Goal: Task Accomplishment & Management: Complete application form

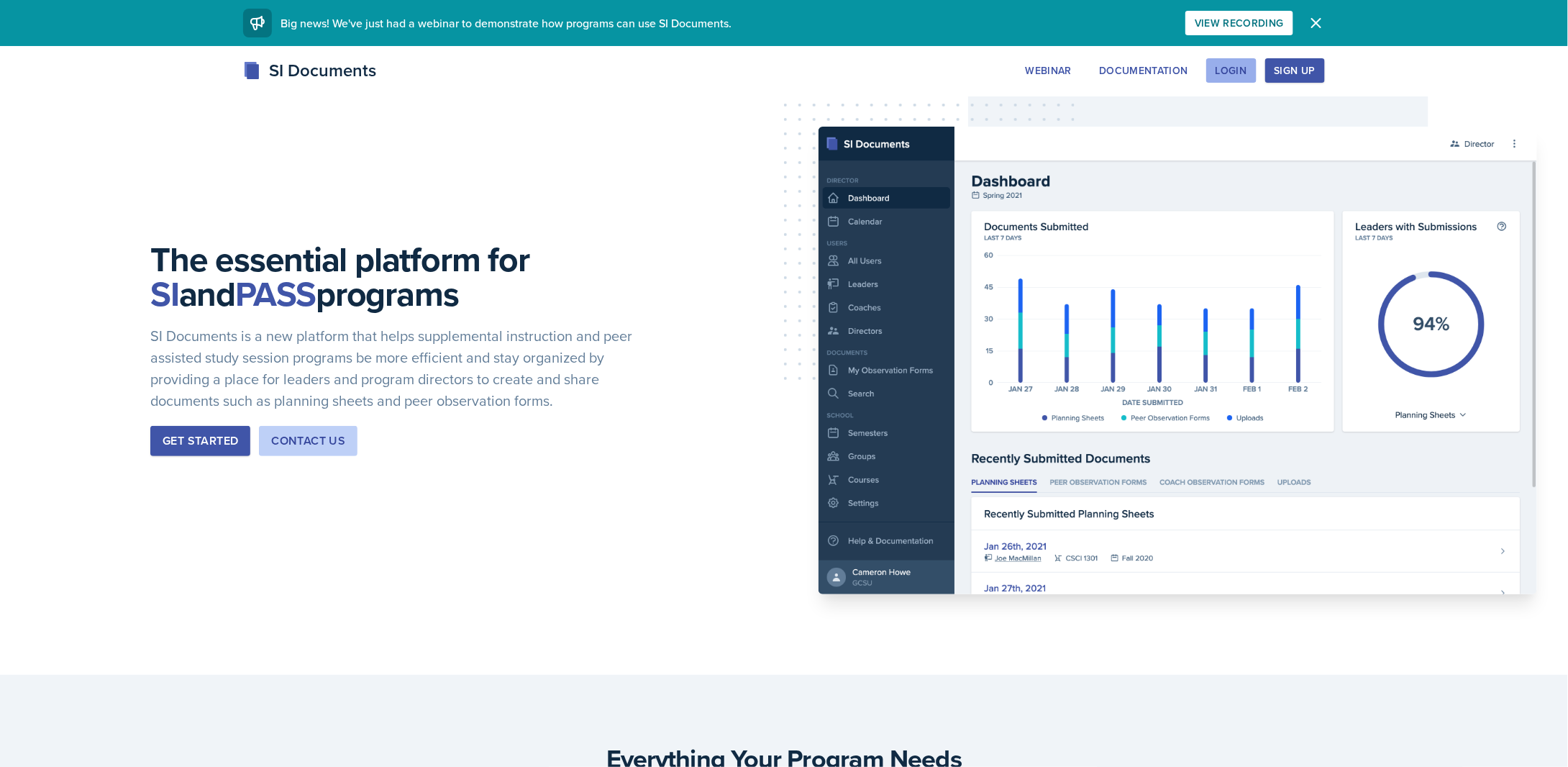
click at [1231, 76] on div "Login" at bounding box center [1231, 70] width 32 height 12
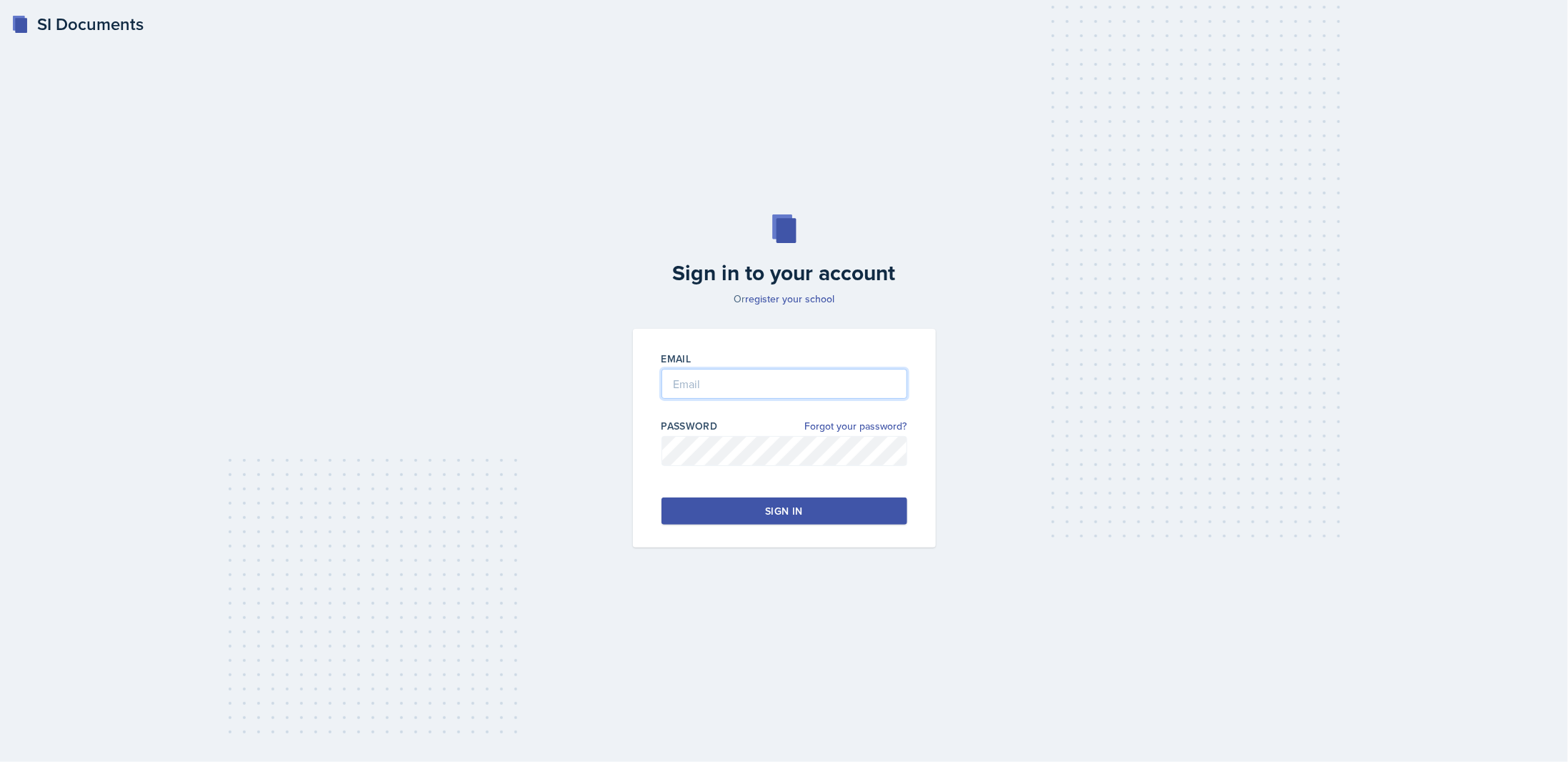
click at [717, 380] on input "email" at bounding box center [784, 383] width 246 height 30
type input "[EMAIL_ADDRESS][DOMAIN_NAME]"
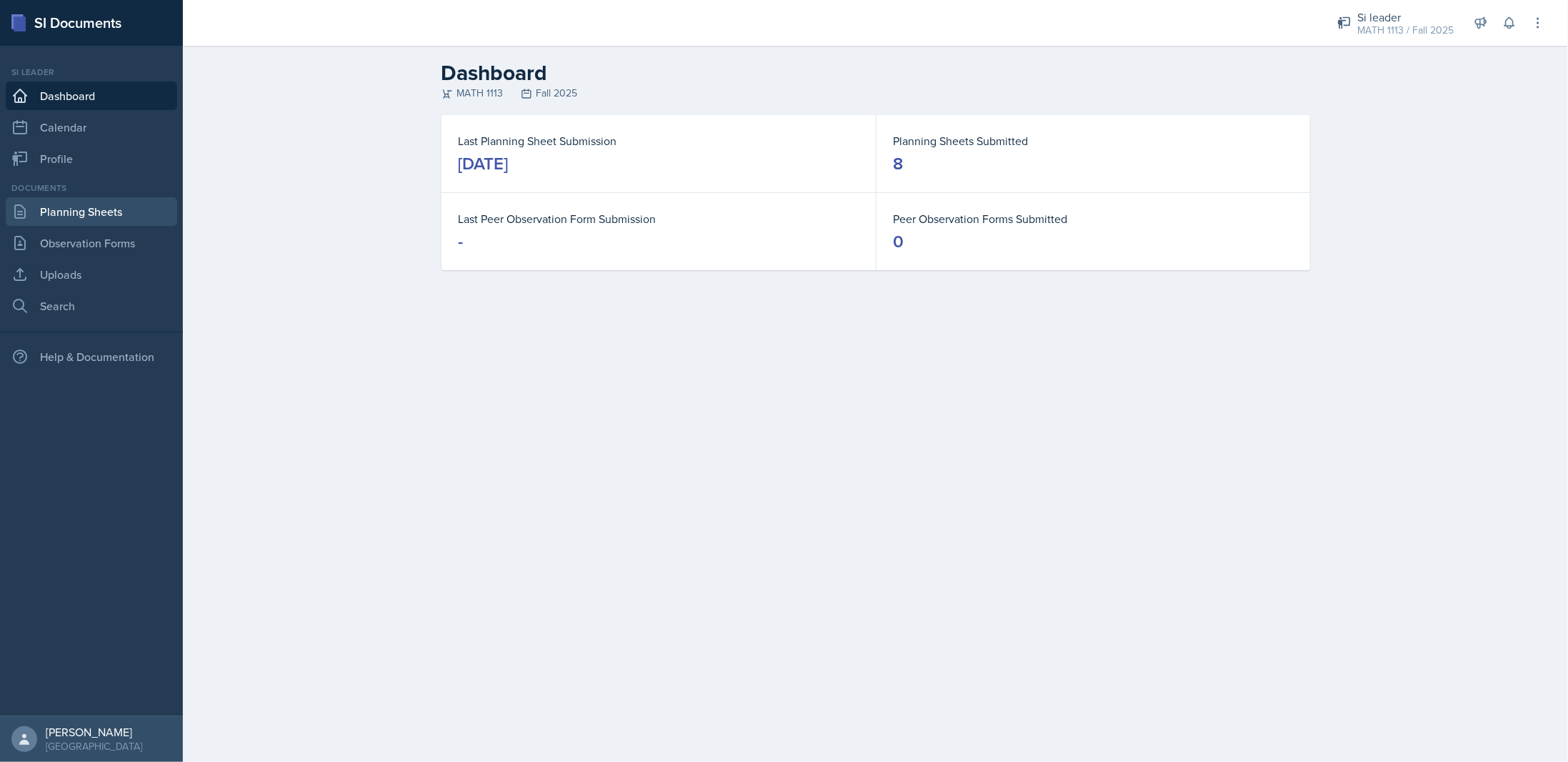
click at [112, 217] on link "Planning Sheets" at bounding box center [91, 211] width 171 height 28
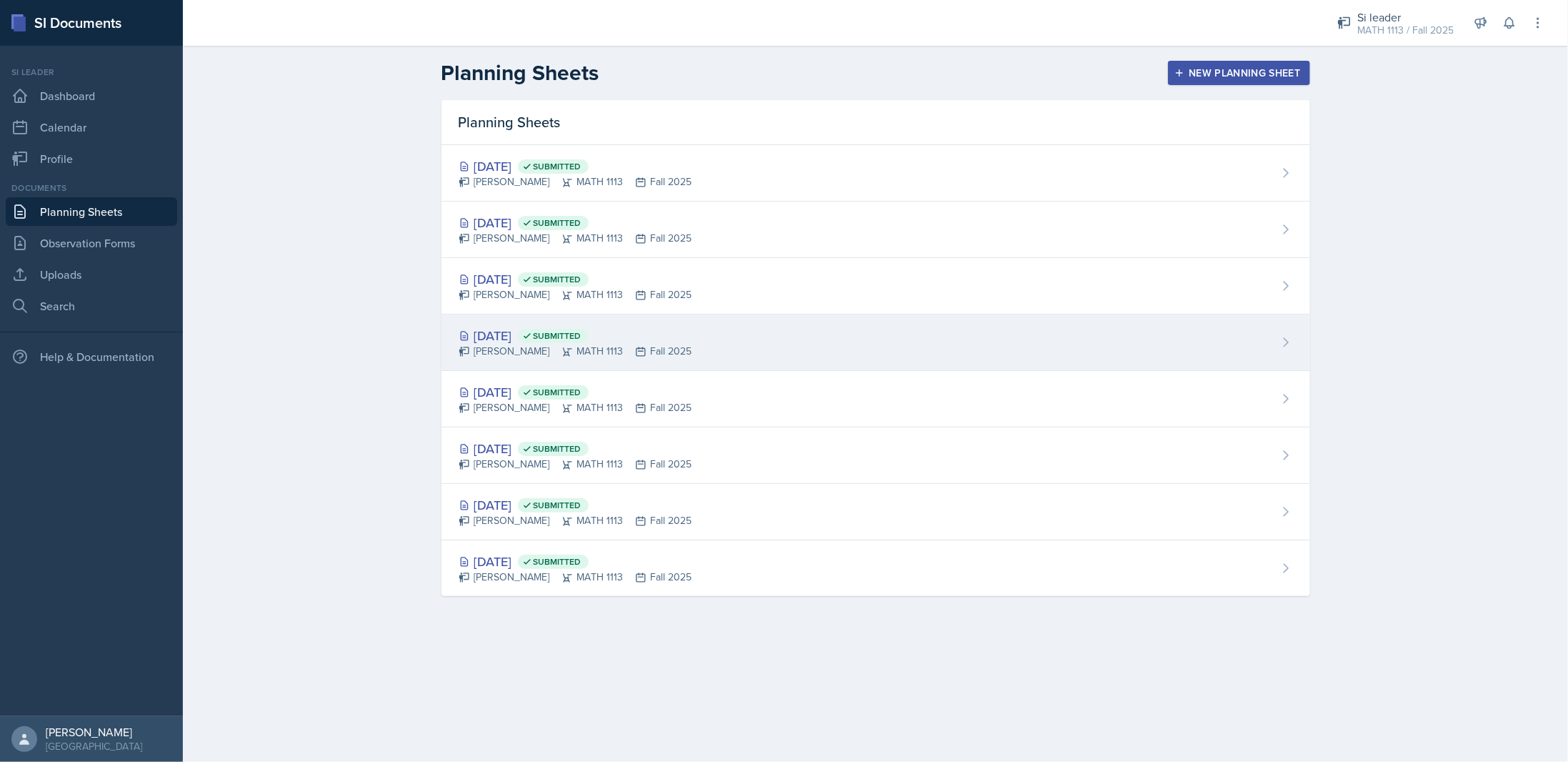
click at [493, 326] on div "[DATE] Submitted" at bounding box center [575, 335] width 233 height 19
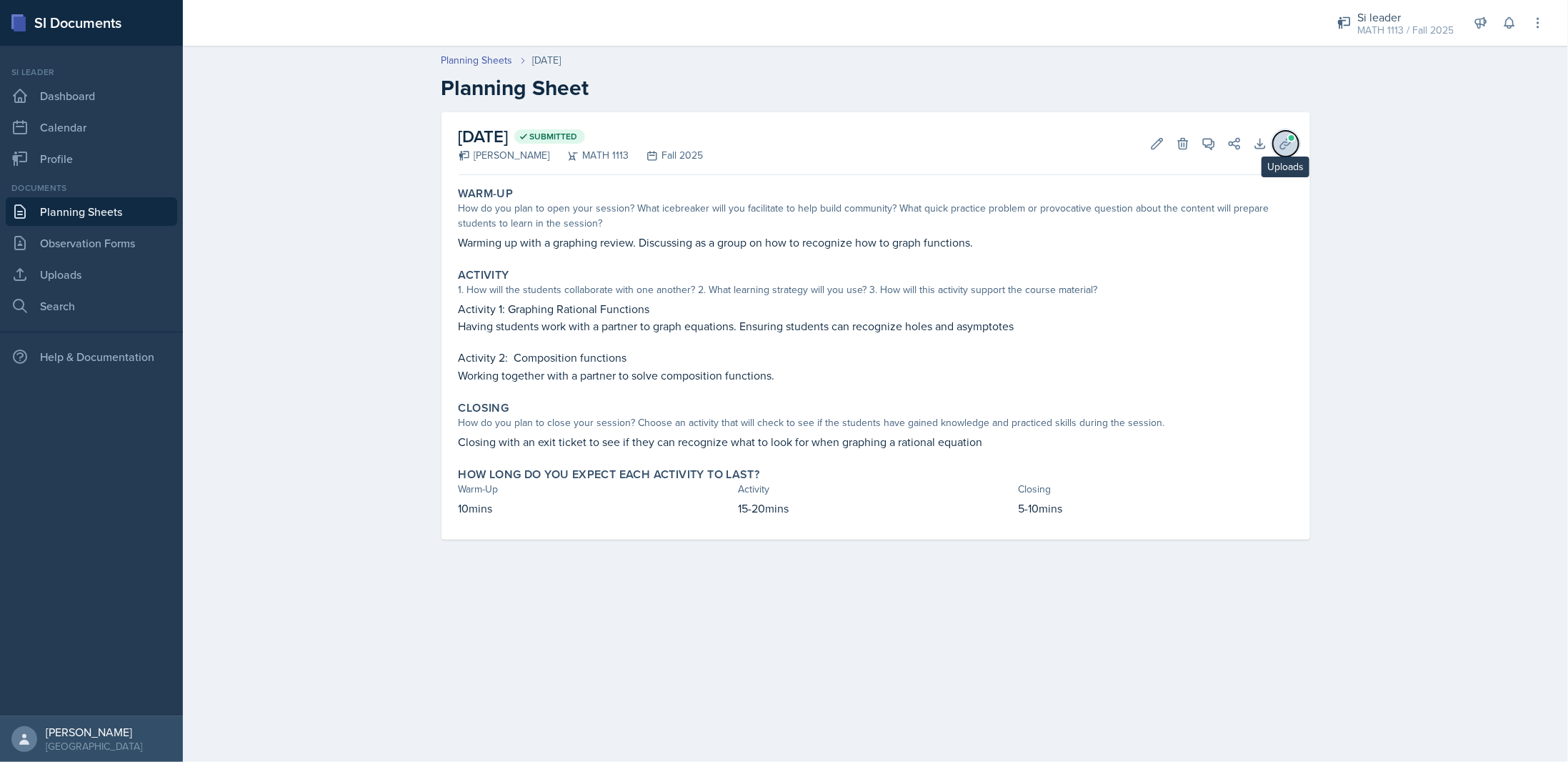
click at [1283, 151] on button "Uploads" at bounding box center [1286, 144] width 26 height 26
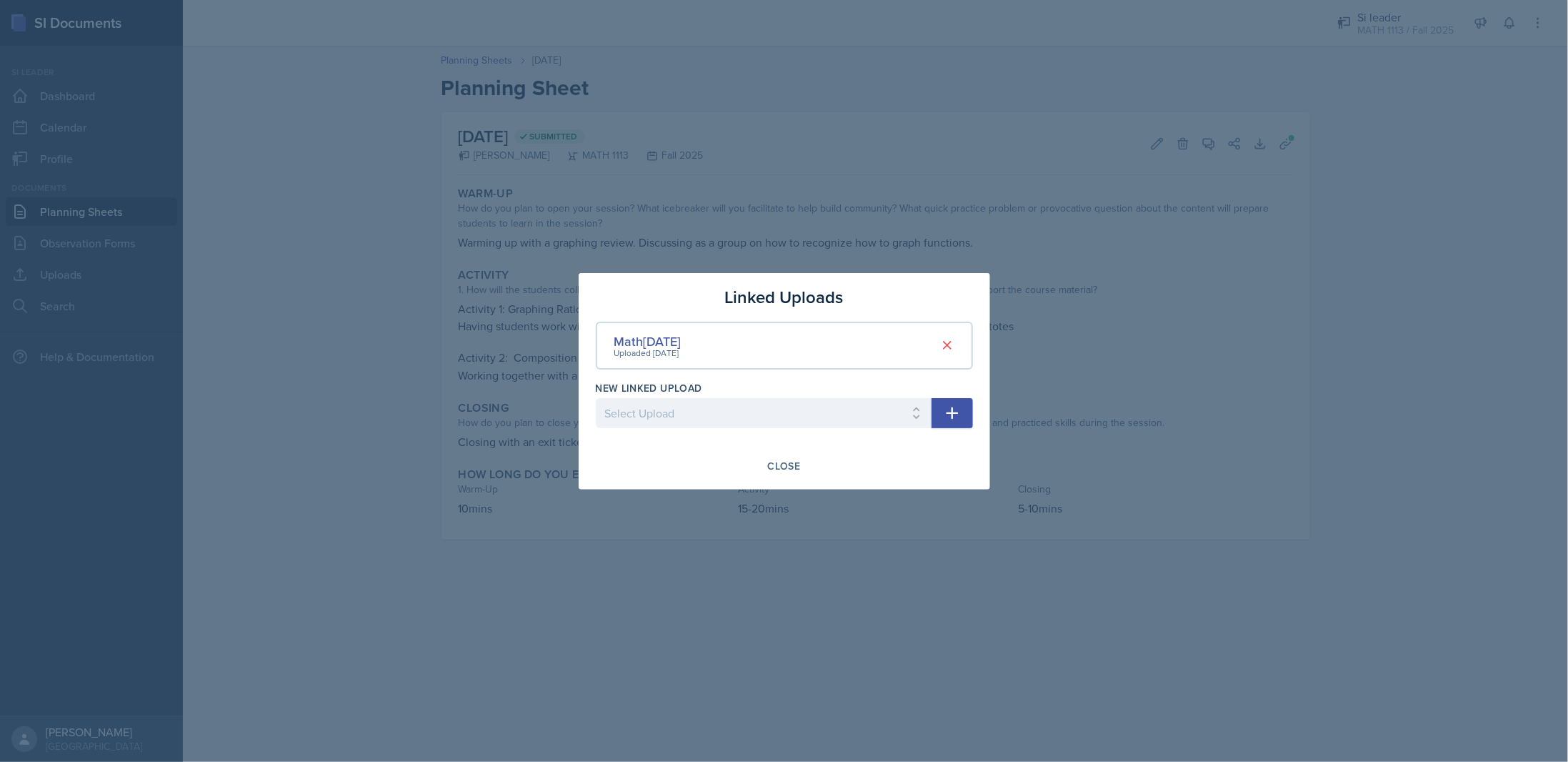
click at [668, 347] on div "Uploaded [DATE]" at bounding box center [648, 353] width 67 height 13
click at [669, 340] on div "Math[DATE]" at bounding box center [648, 340] width 67 height 19
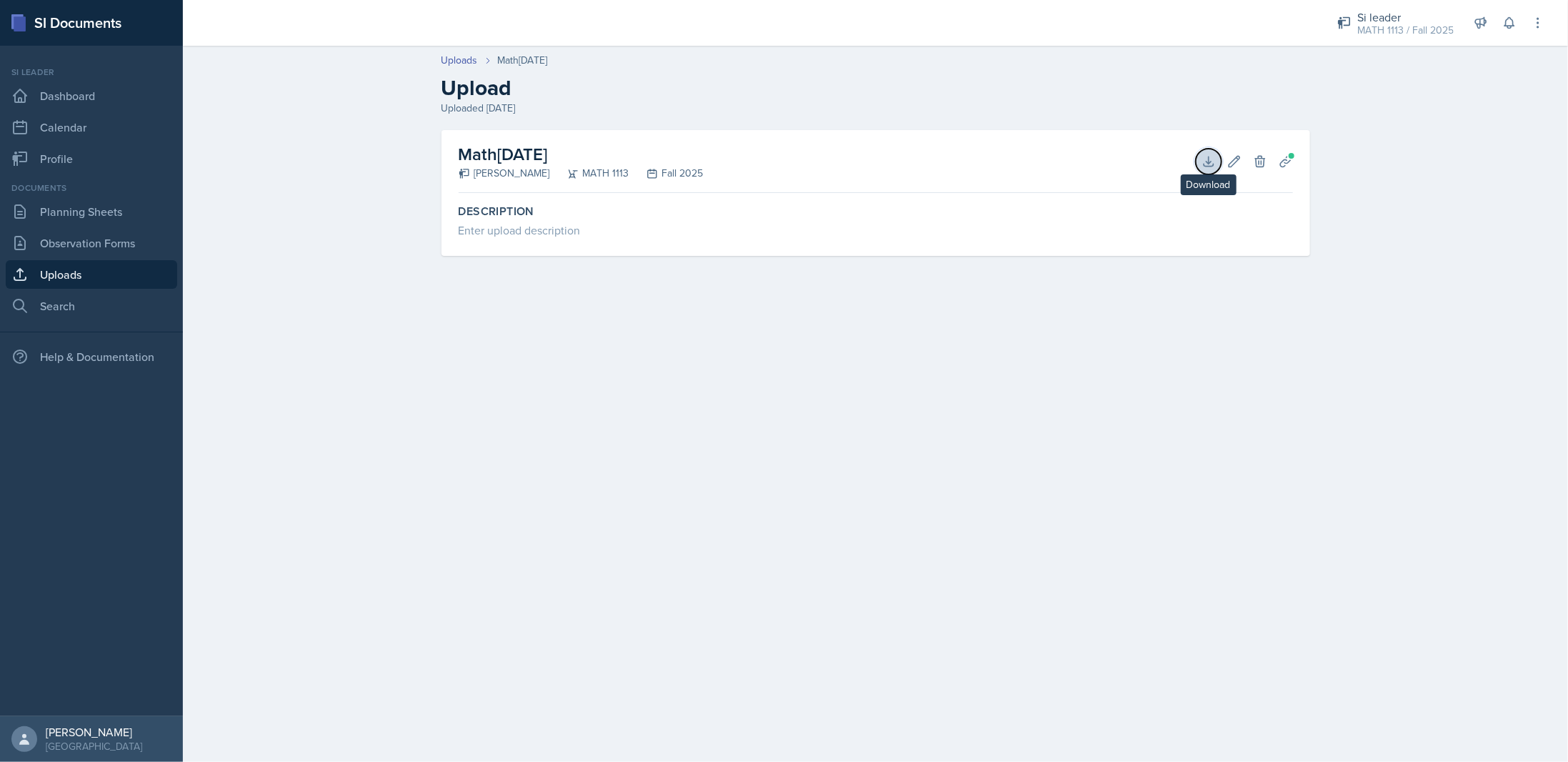
click at [1199, 157] on button "Download" at bounding box center [1209, 161] width 26 height 26
click at [73, 213] on link "Planning Sheets" at bounding box center [91, 211] width 171 height 28
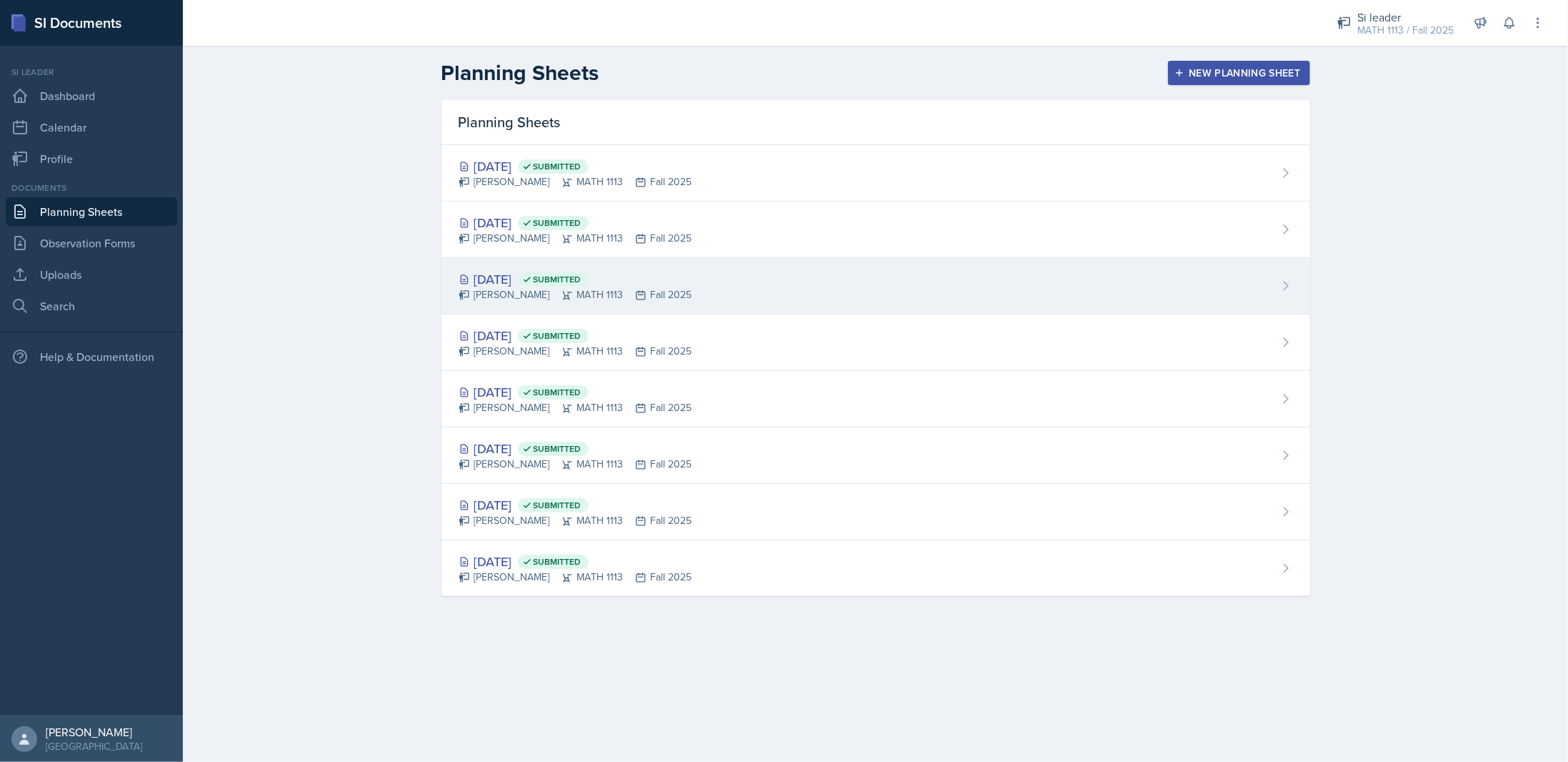
click at [569, 298] on div "[PERSON_NAME] MATH 1113 Fall 2025" at bounding box center [575, 295] width 233 height 15
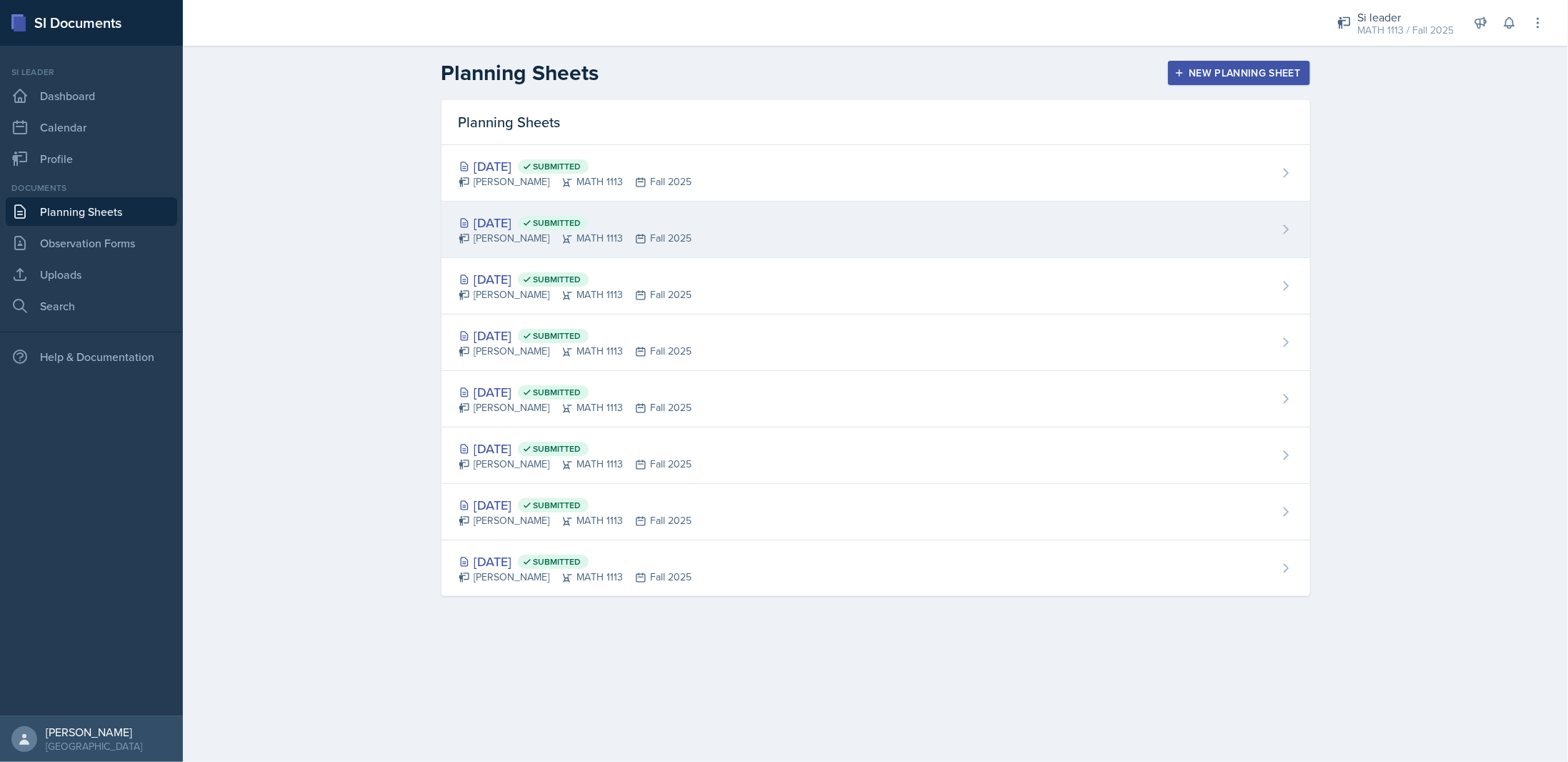
click at [532, 226] on div "[DATE] Submitted" at bounding box center [575, 222] width 233 height 19
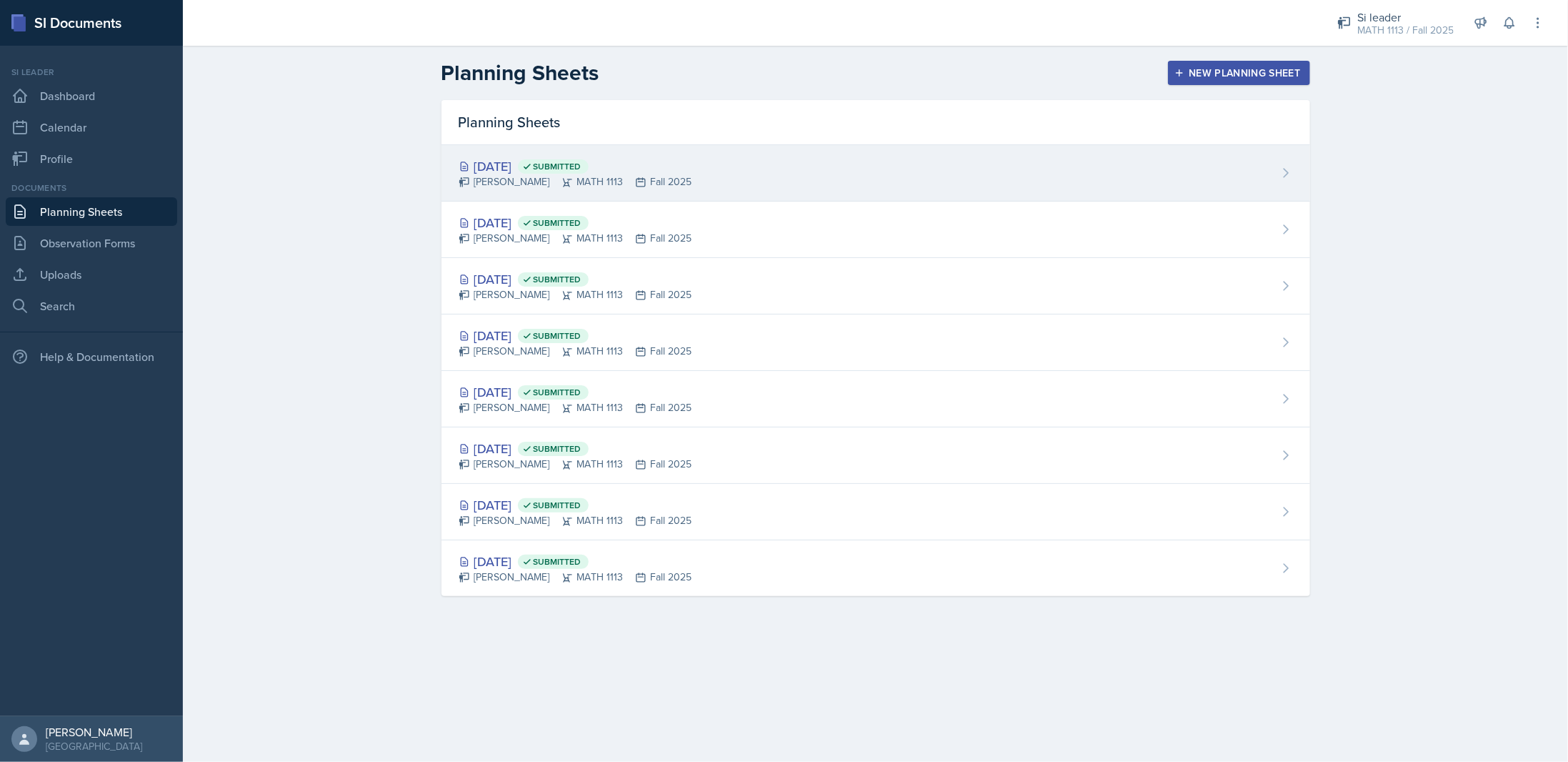
click at [564, 168] on div "[DATE] Submitted" at bounding box center [575, 166] width 233 height 19
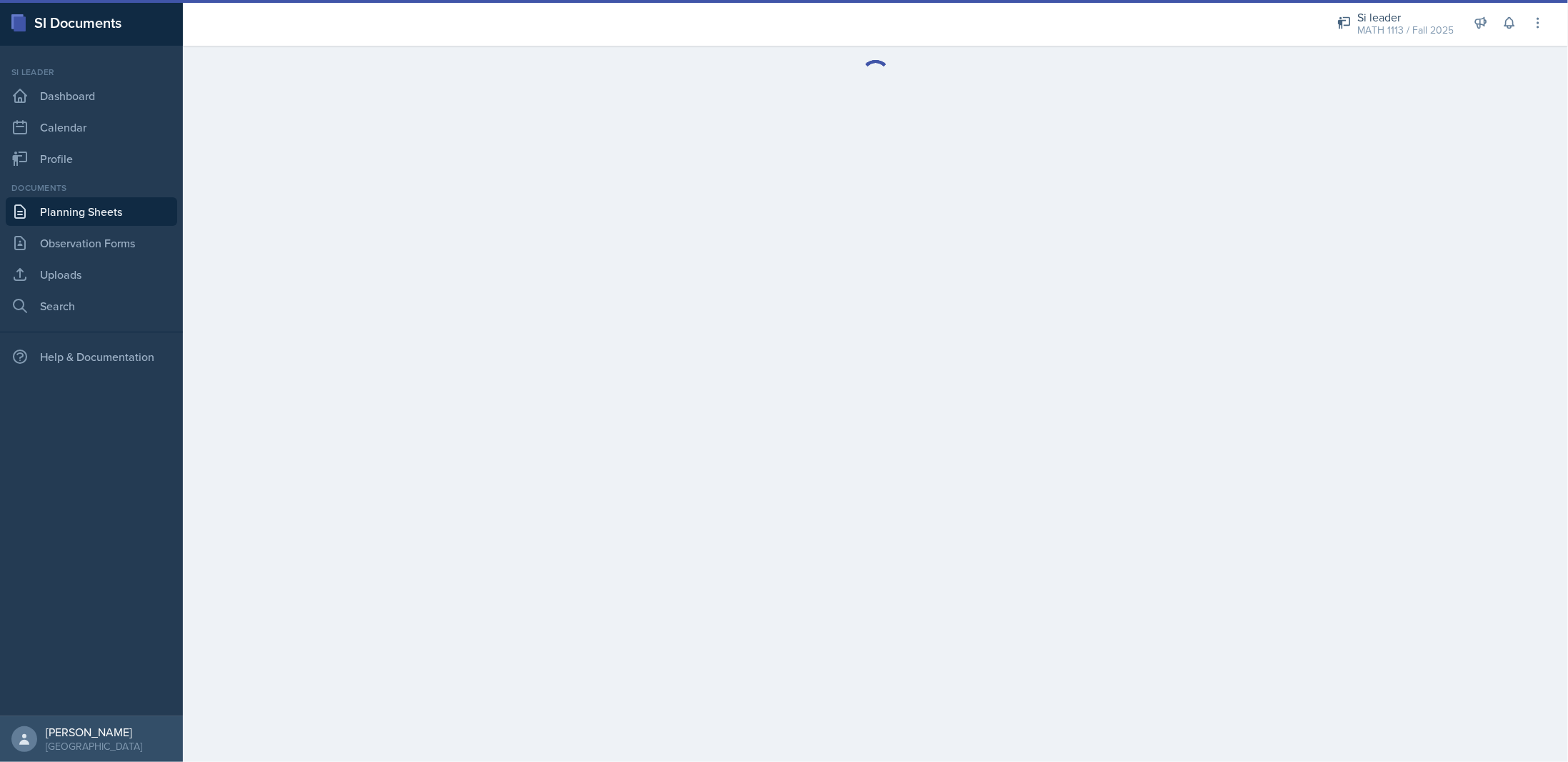
click at [564, 168] on main at bounding box center [875, 404] width 1385 height 716
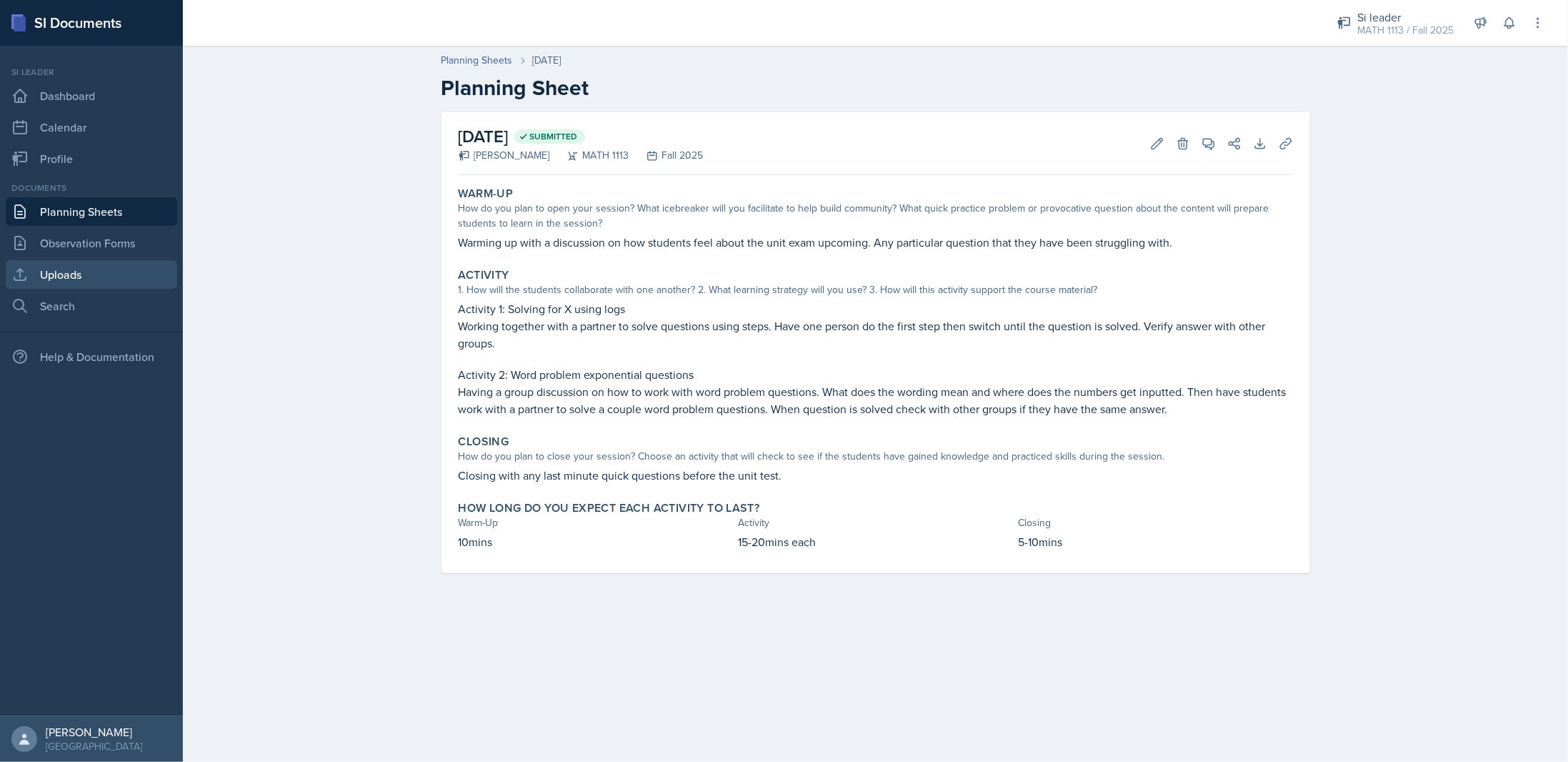
click at [76, 267] on link "Uploads" at bounding box center [91, 274] width 171 height 28
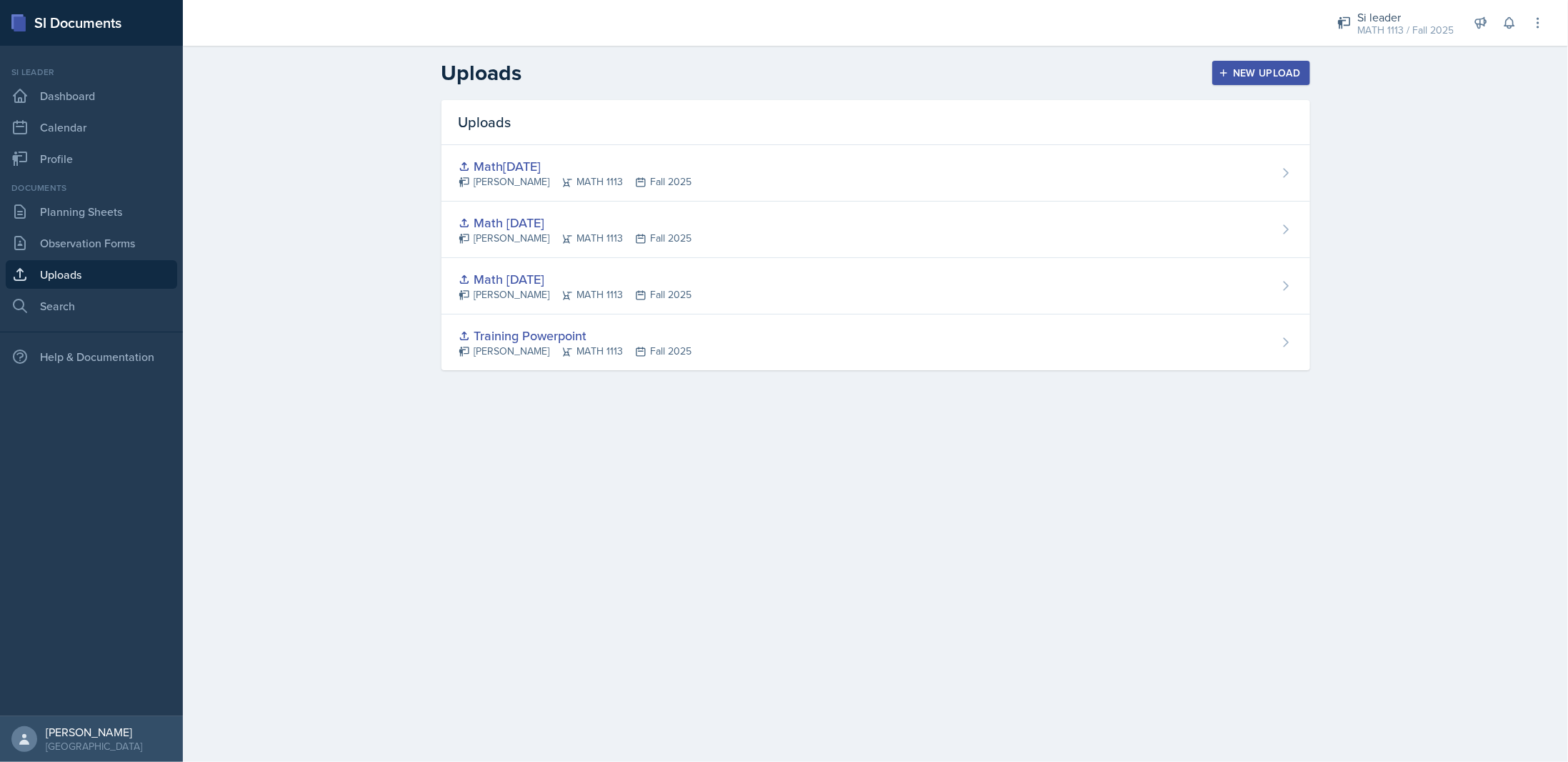
click at [1244, 73] on div "New Upload" at bounding box center [1261, 73] width 80 height 11
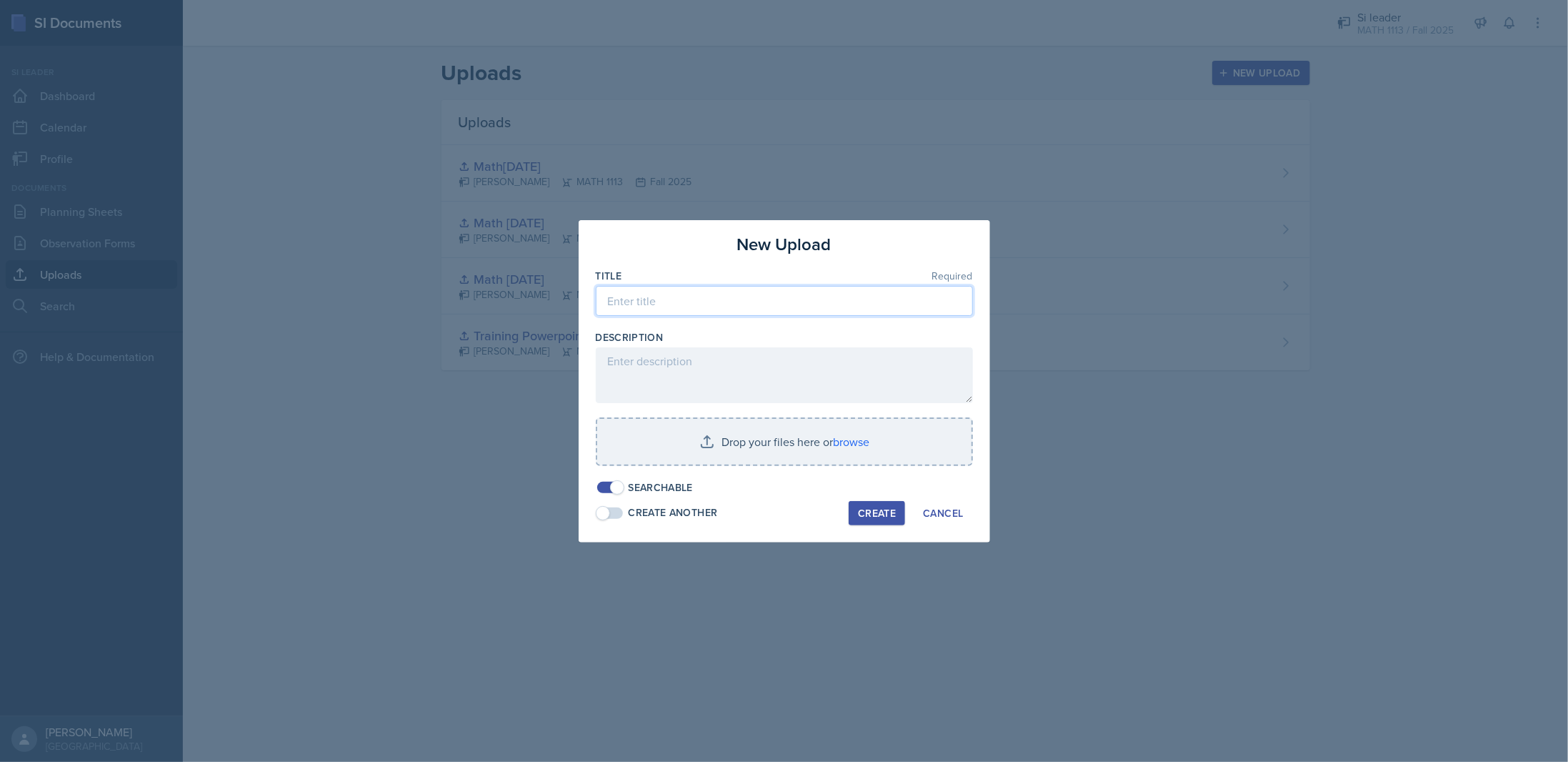
click at [675, 290] on input at bounding box center [784, 301] width 377 height 30
type input "M"
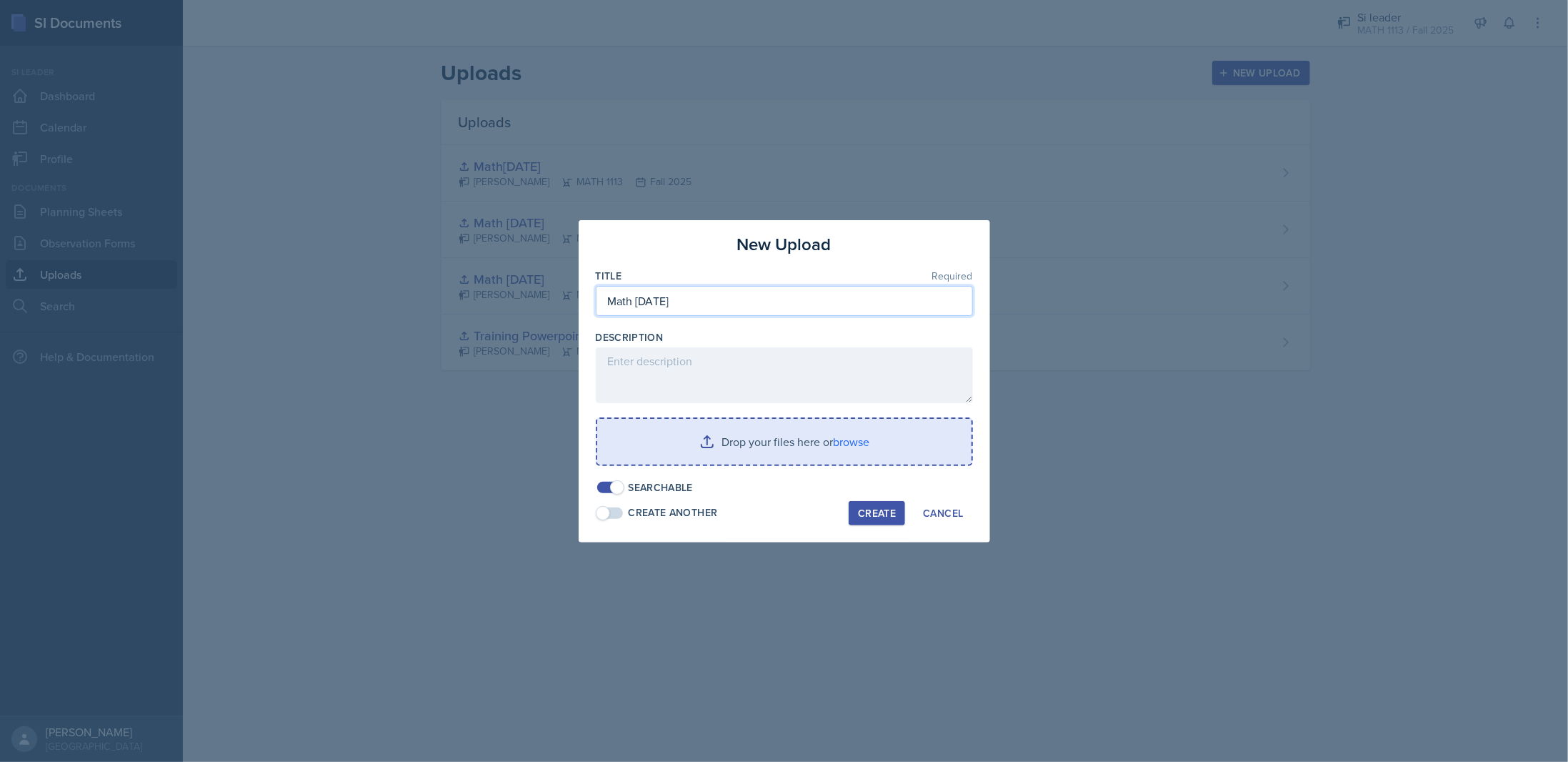
type input "Math [DATE]"
click at [713, 439] on input "file" at bounding box center [784, 441] width 374 height 46
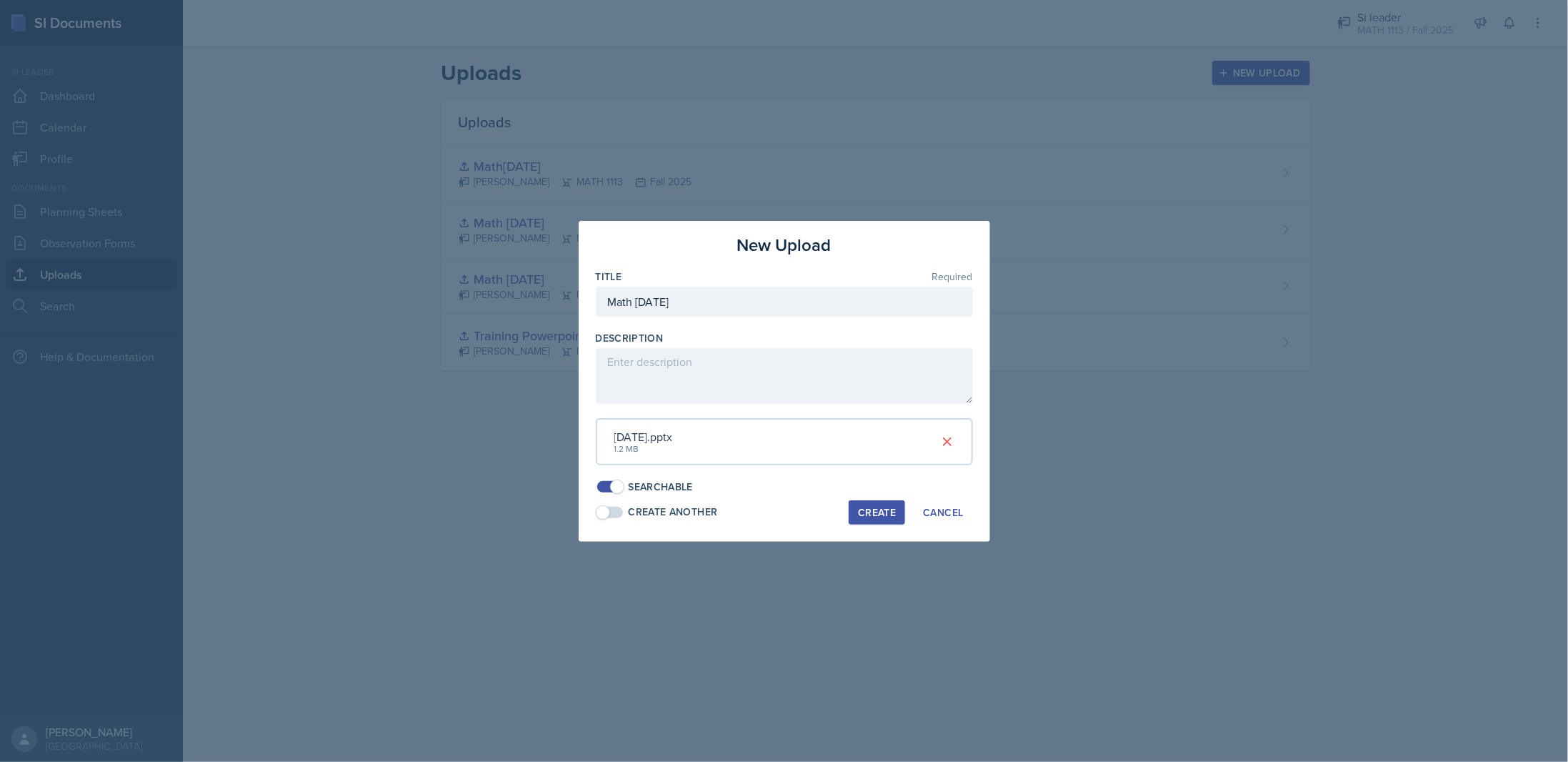
click at [884, 507] on div "Create" at bounding box center [877, 512] width 37 height 11
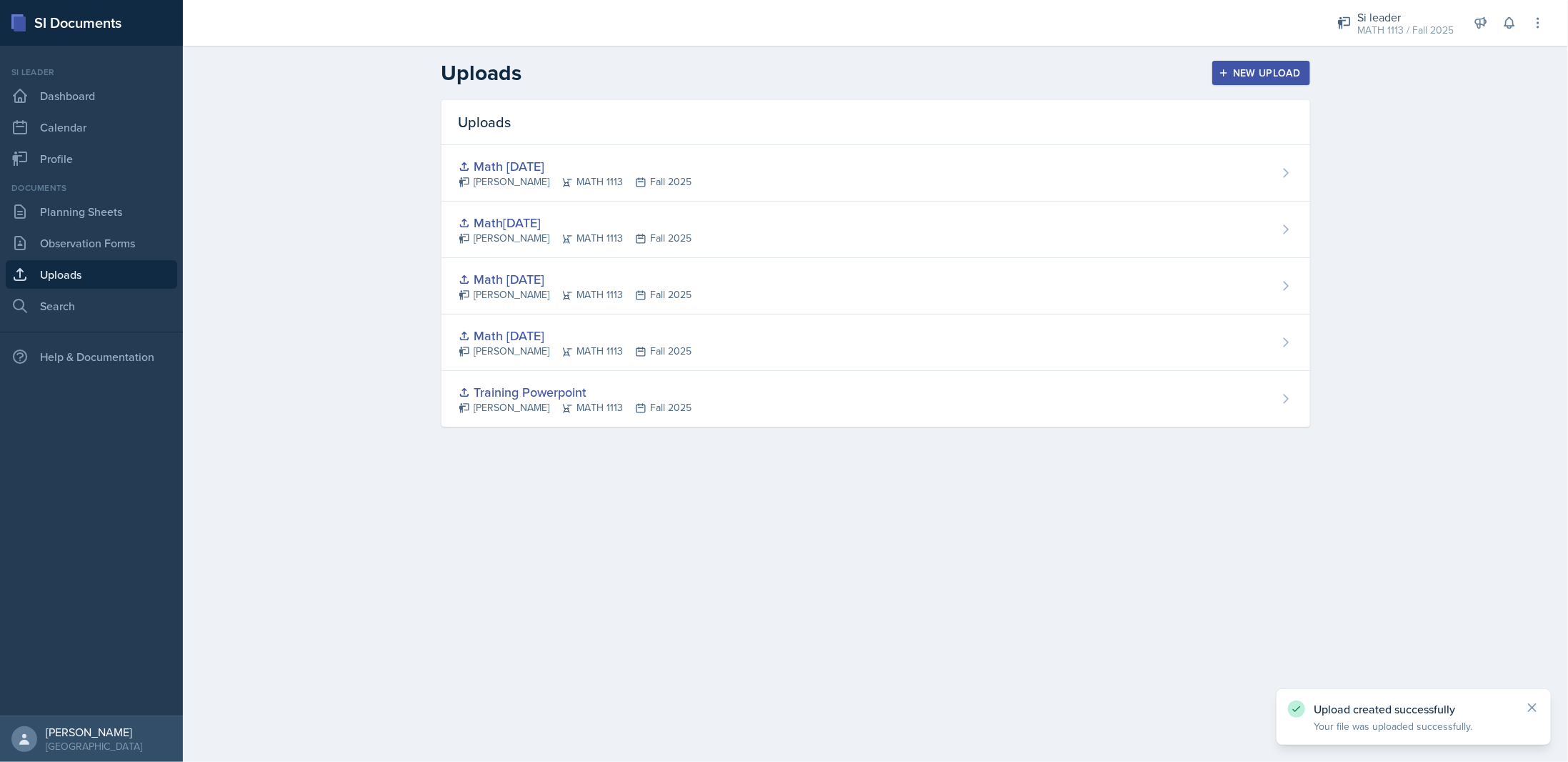
click at [1241, 73] on div "New Upload" at bounding box center [1261, 73] width 80 height 11
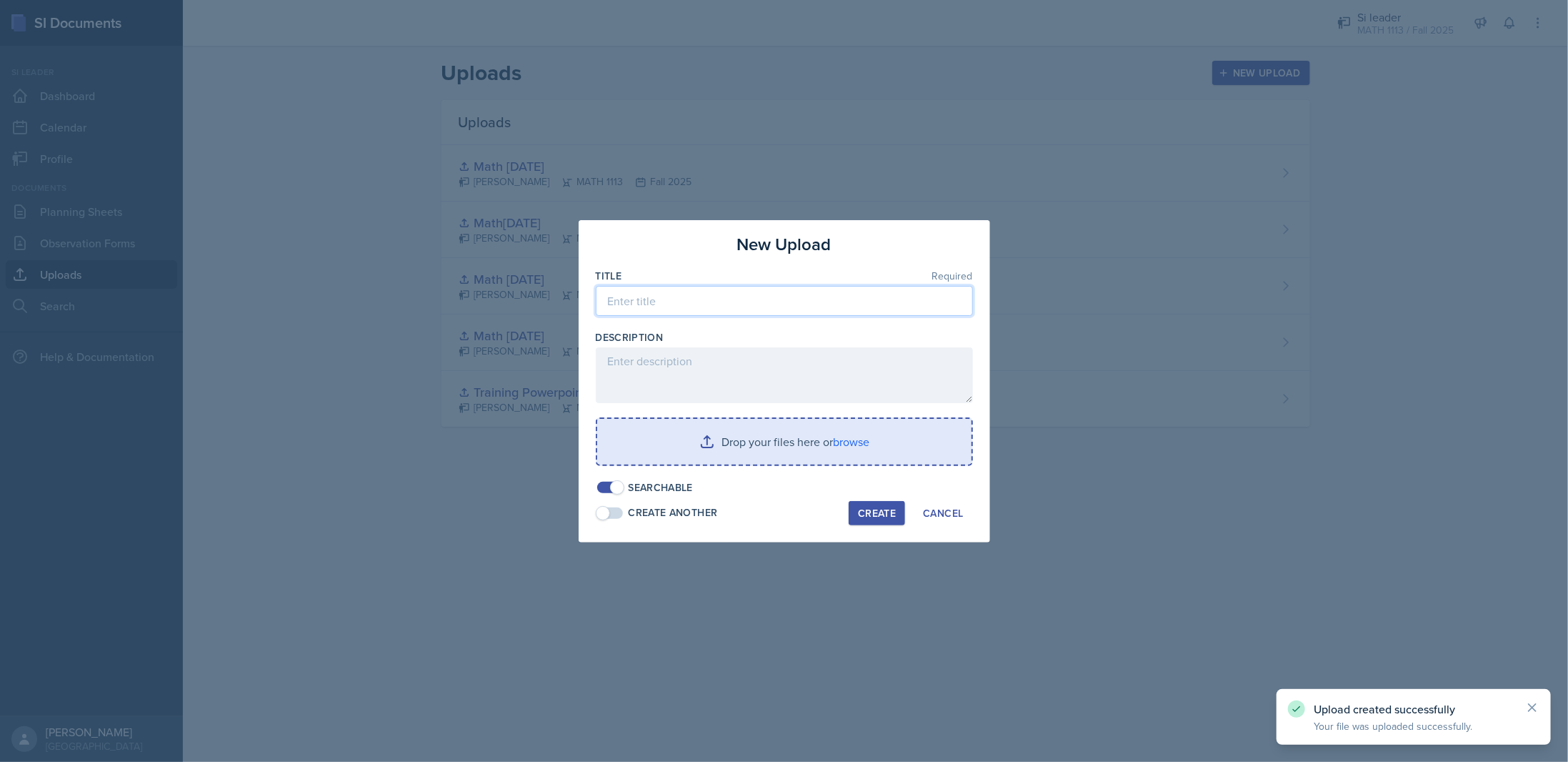
click at [670, 301] on input at bounding box center [784, 301] width 377 height 30
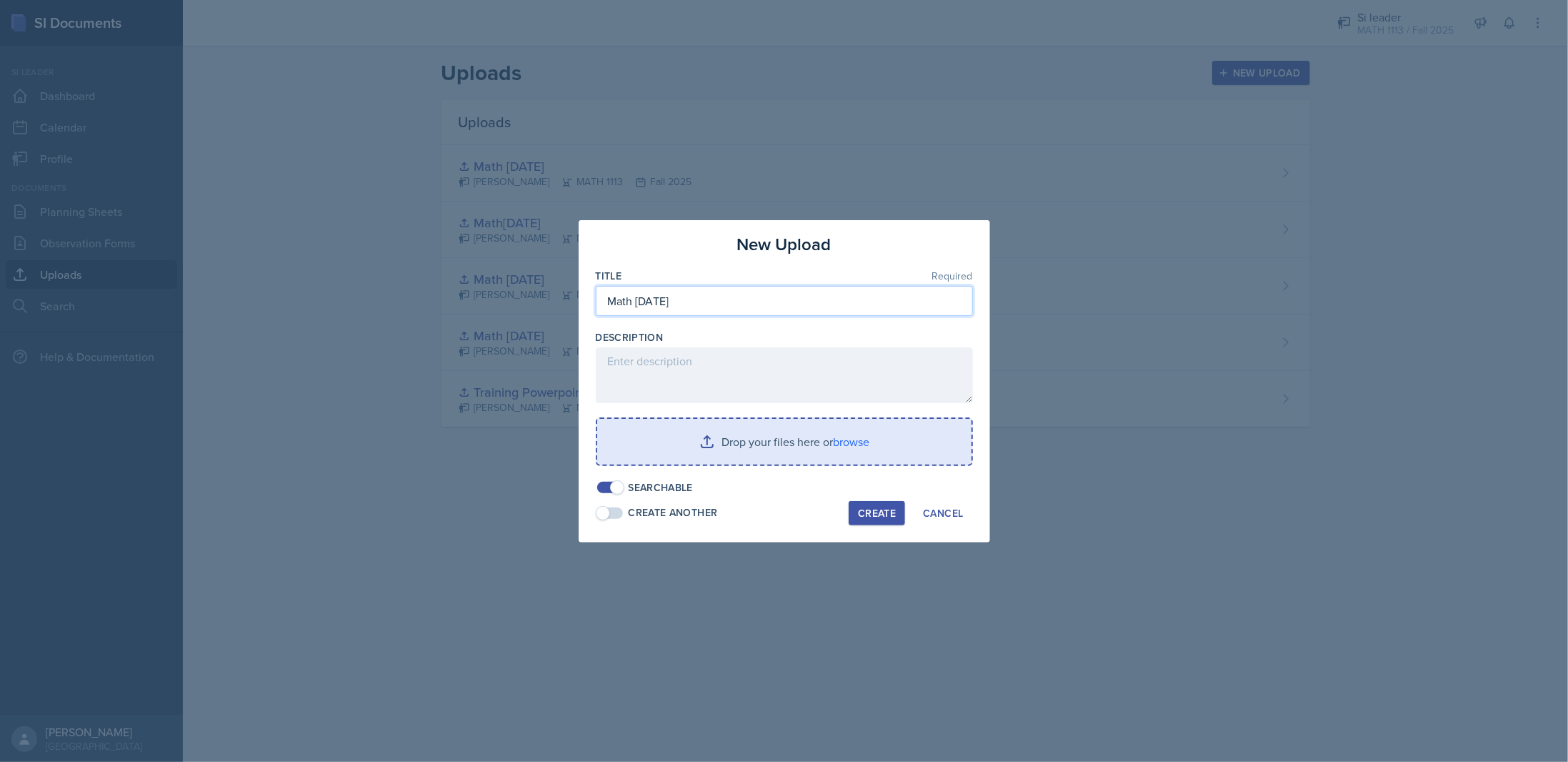
type input "Math [DATE]"
click at [721, 443] on input "file" at bounding box center [784, 441] width 374 height 46
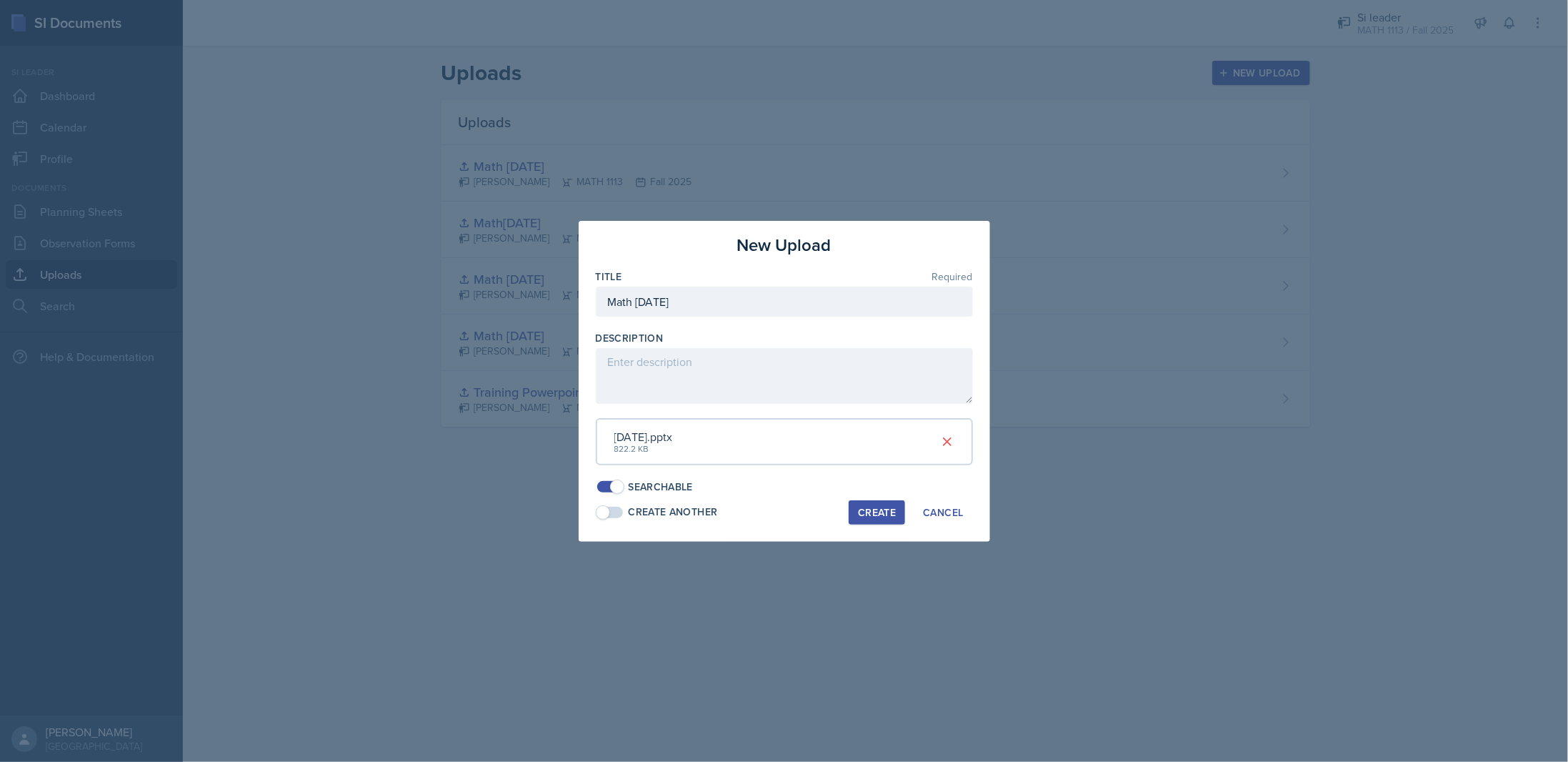
click at [881, 516] on div "Create" at bounding box center [877, 512] width 37 height 11
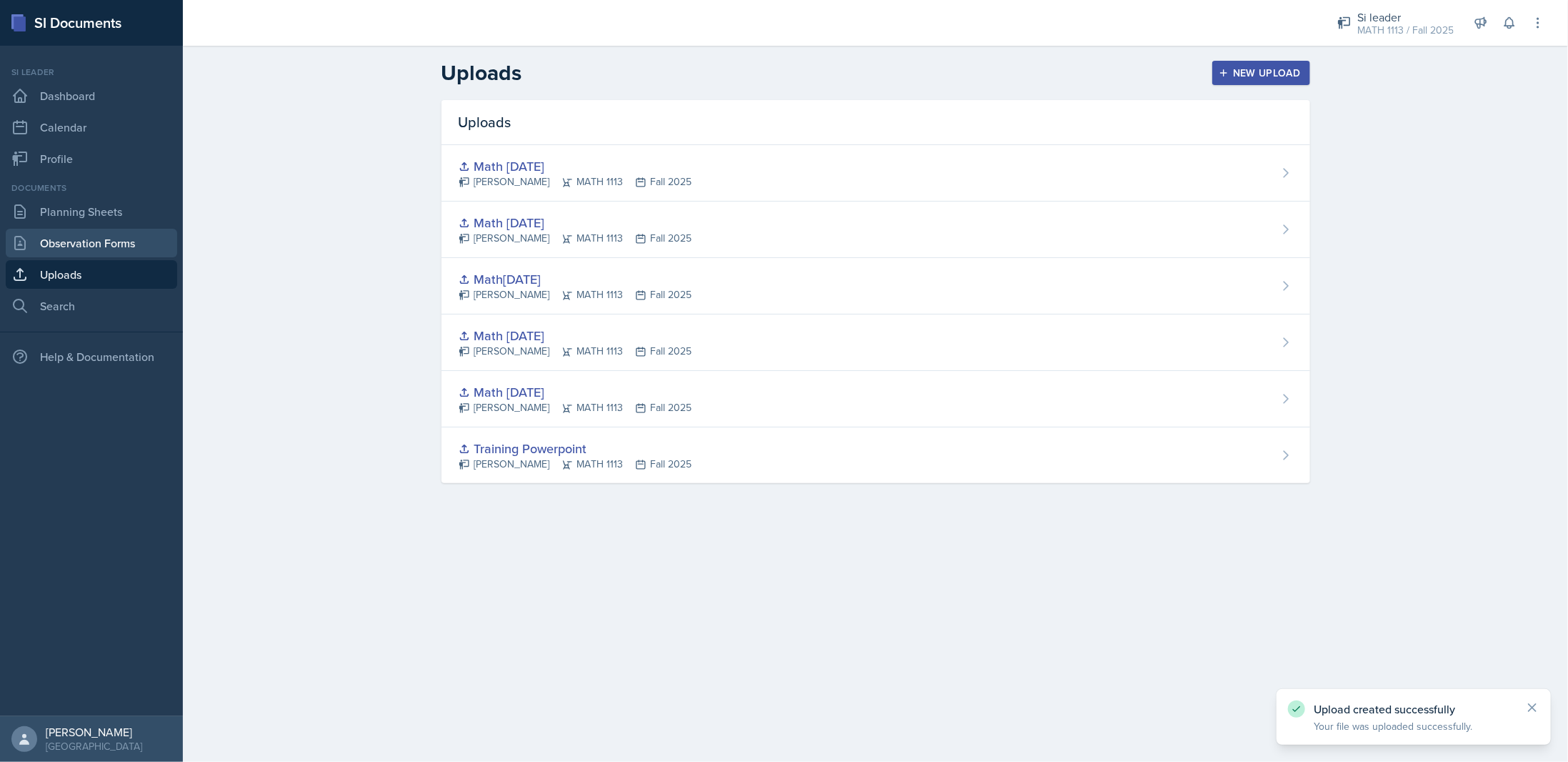
click at [88, 240] on link "Observation Forms" at bounding box center [91, 243] width 171 height 28
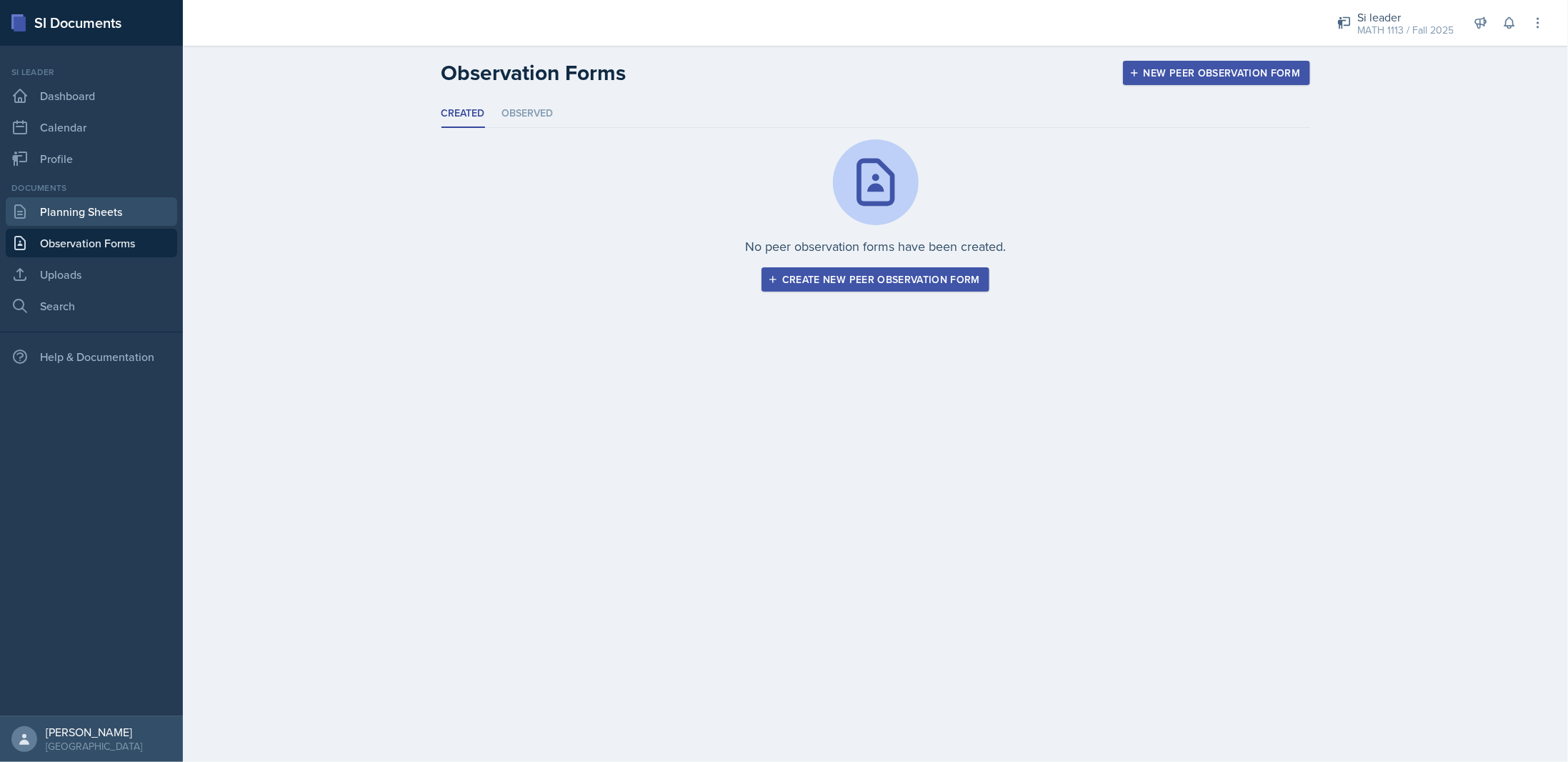
click at [87, 208] on link "Planning Sheets" at bounding box center [91, 211] width 171 height 28
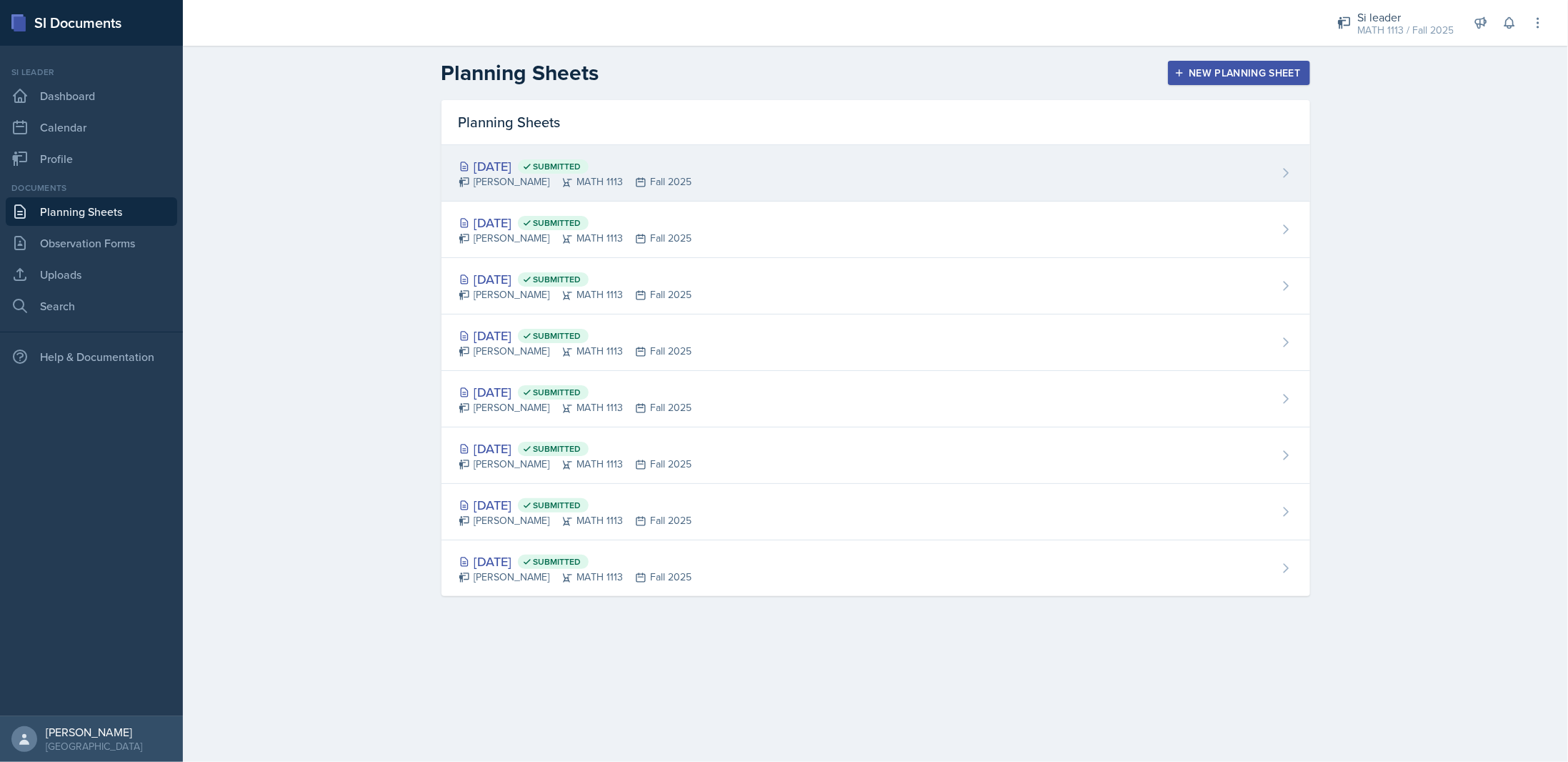
click at [703, 177] on div "[DATE] Submitted [PERSON_NAME] MATH 1113 Fall 2025" at bounding box center [876, 174] width 869 height 57
click at [703, 177] on main "Planning Sheets New Planning Sheet Planning Sheets [DATE] Submitted [PERSON_NAM…" at bounding box center [875, 404] width 1385 height 716
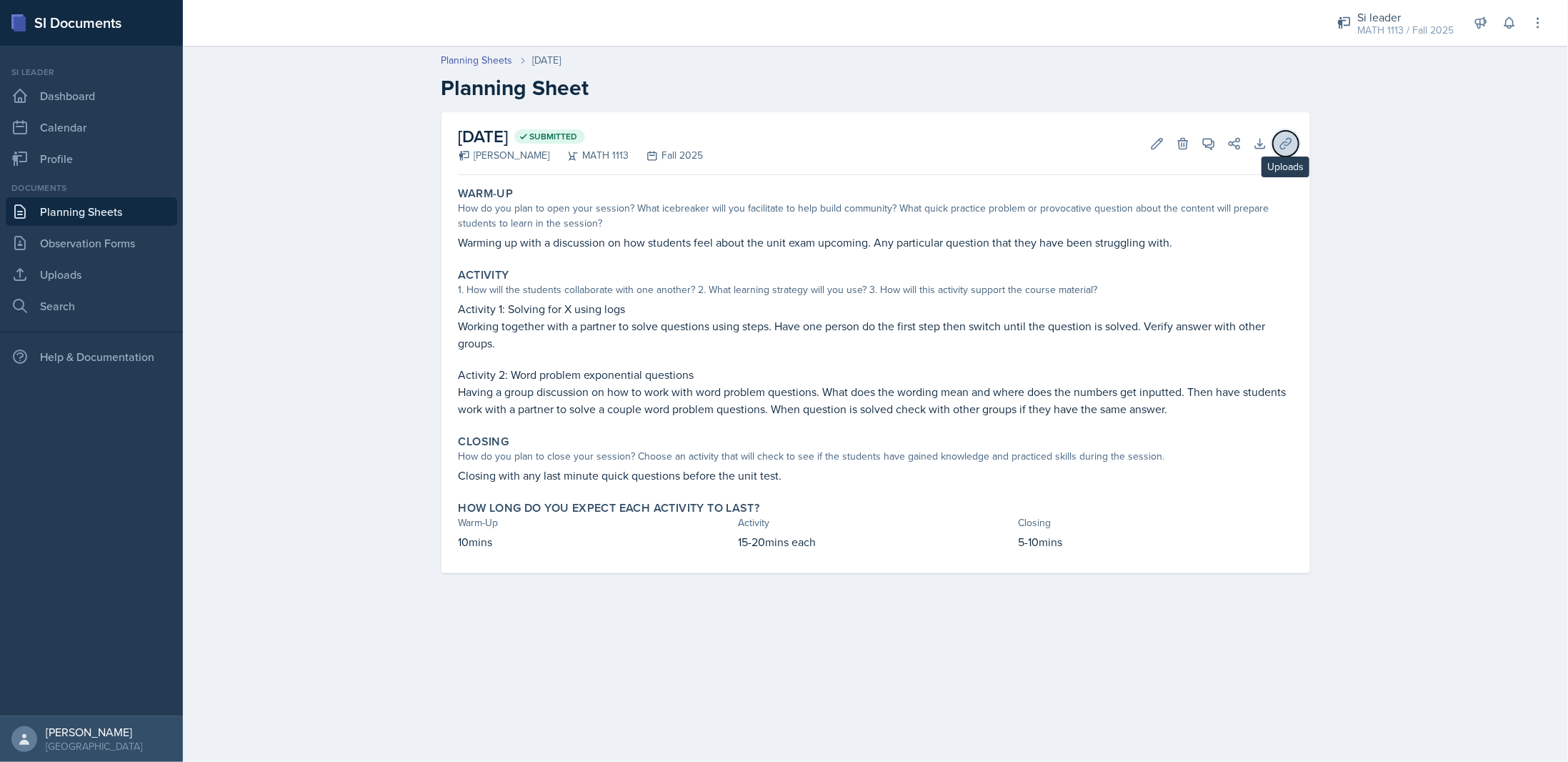
click at [1289, 140] on icon at bounding box center [1286, 143] width 15 height 15
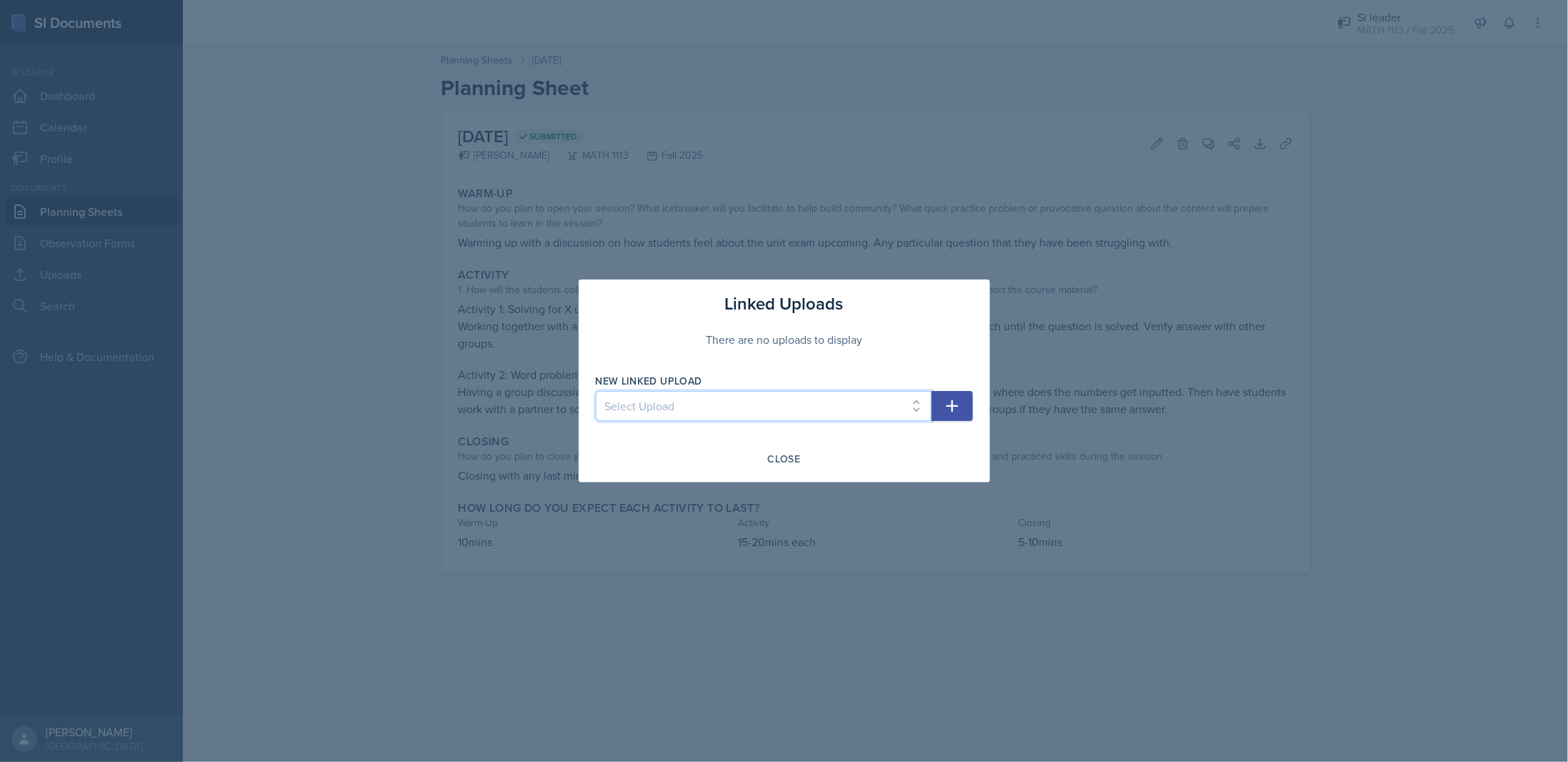
click at [672, 395] on select "Select Upload Training Powerpoint Math [DATE] Math [DATE] Math[DATE] Math [DATE…" at bounding box center [763, 405] width 336 height 30
select select "38cd8f23-ecbe-420f-b7ae-e5a928da179d"
click at [596, 392] on select "Select Upload Training Powerpoint Math [DATE] Math [DATE] Math[DATE] Math [DATE…" at bounding box center [763, 405] width 336 height 30
click at [964, 406] on button "button" at bounding box center [952, 405] width 41 height 30
select select
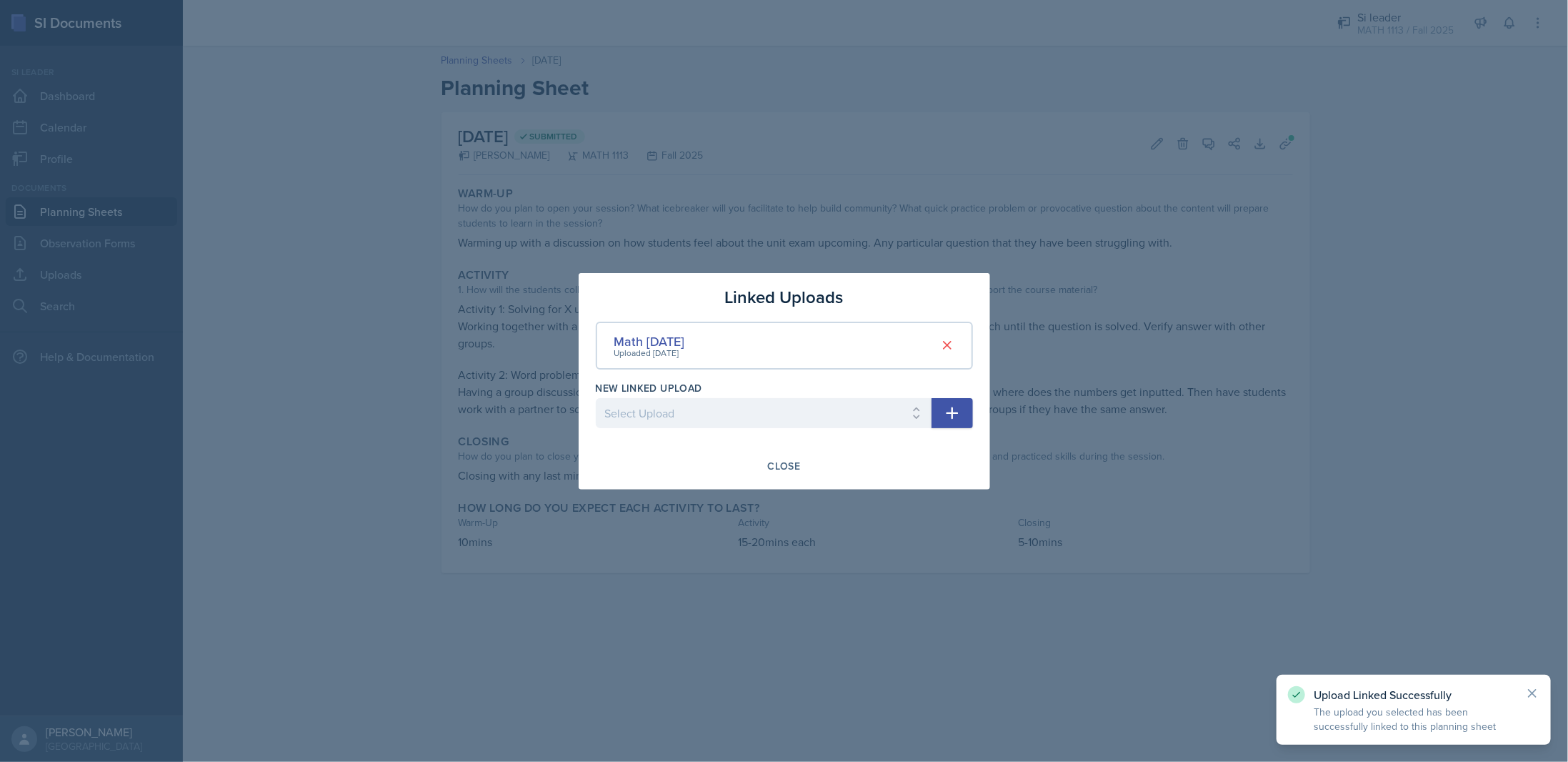
drag, startPoint x: 909, startPoint y: 738, endPoint x: 914, endPoint y: 727, distance: 12.1
click at [909, 738] on div at bounding box center [784, 381] width 1568 height 762
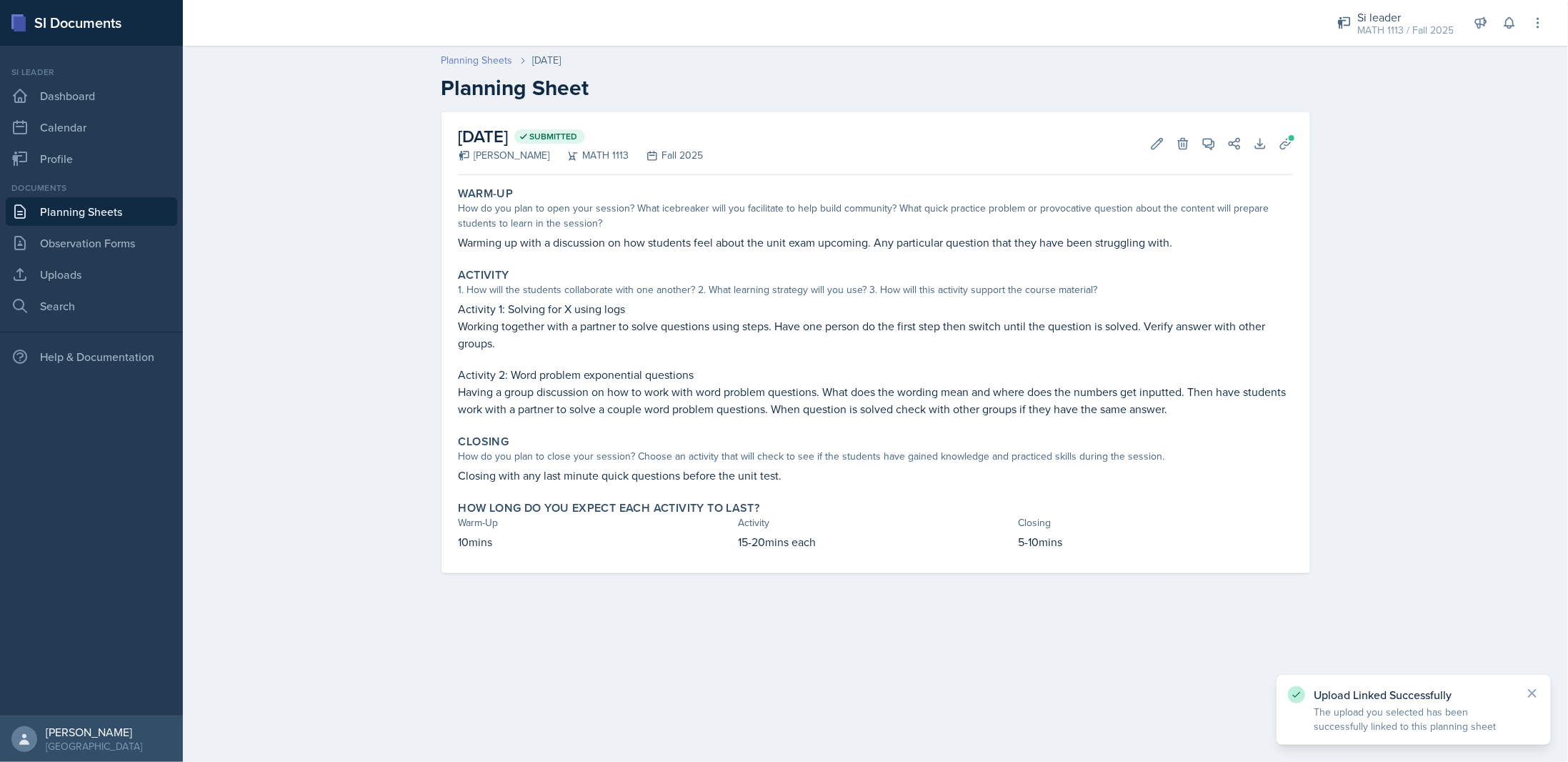
click at [469, 57] on link "Planning Sheets" at bounding box center [477, 60] width 71 height 15
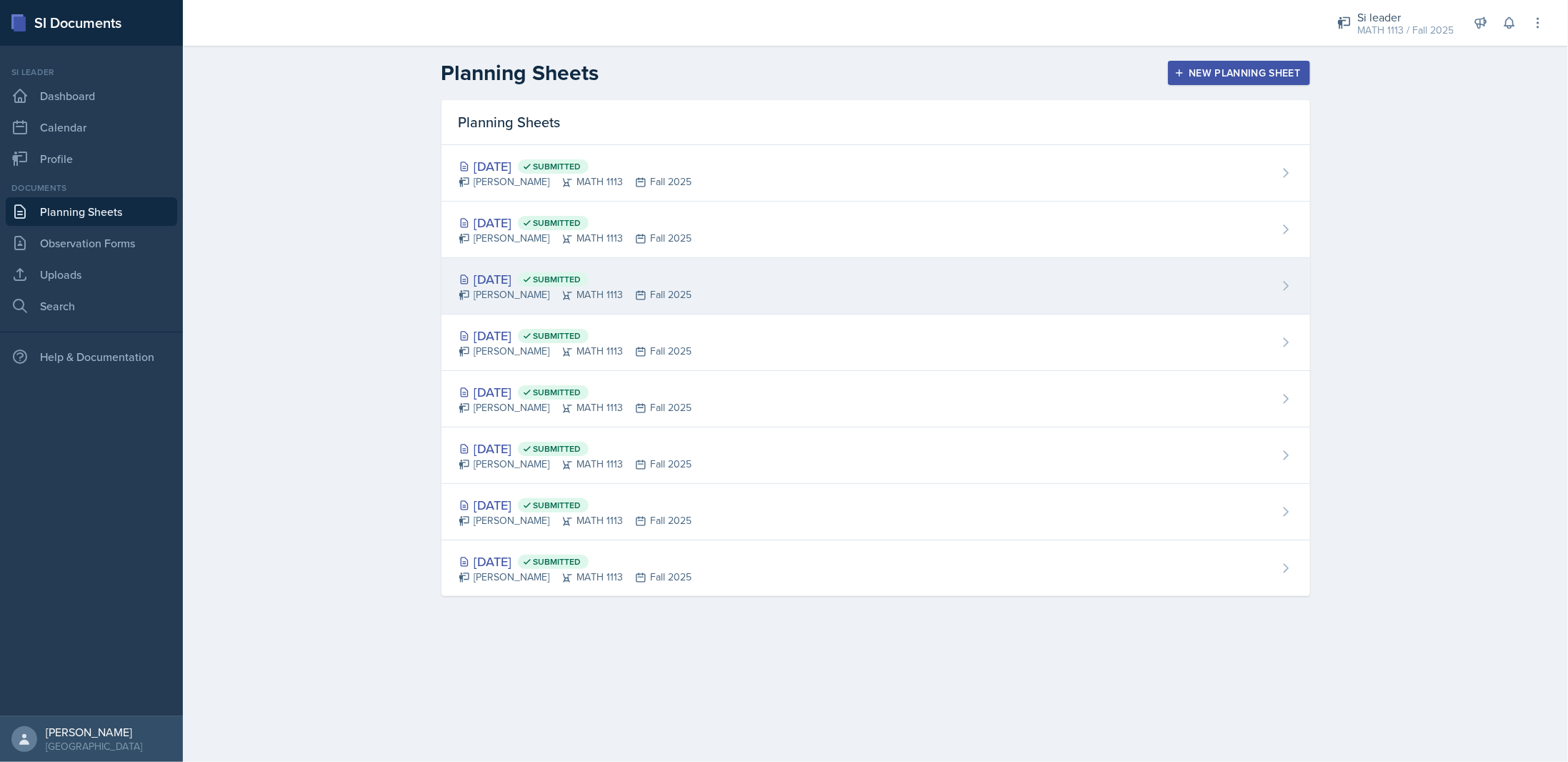
click at [690, 288] on div "[DATE] Submitted [PERSON_NAME] MATH 1113 Fall 2025" at bounding box center [876, 286] width 869 height 57
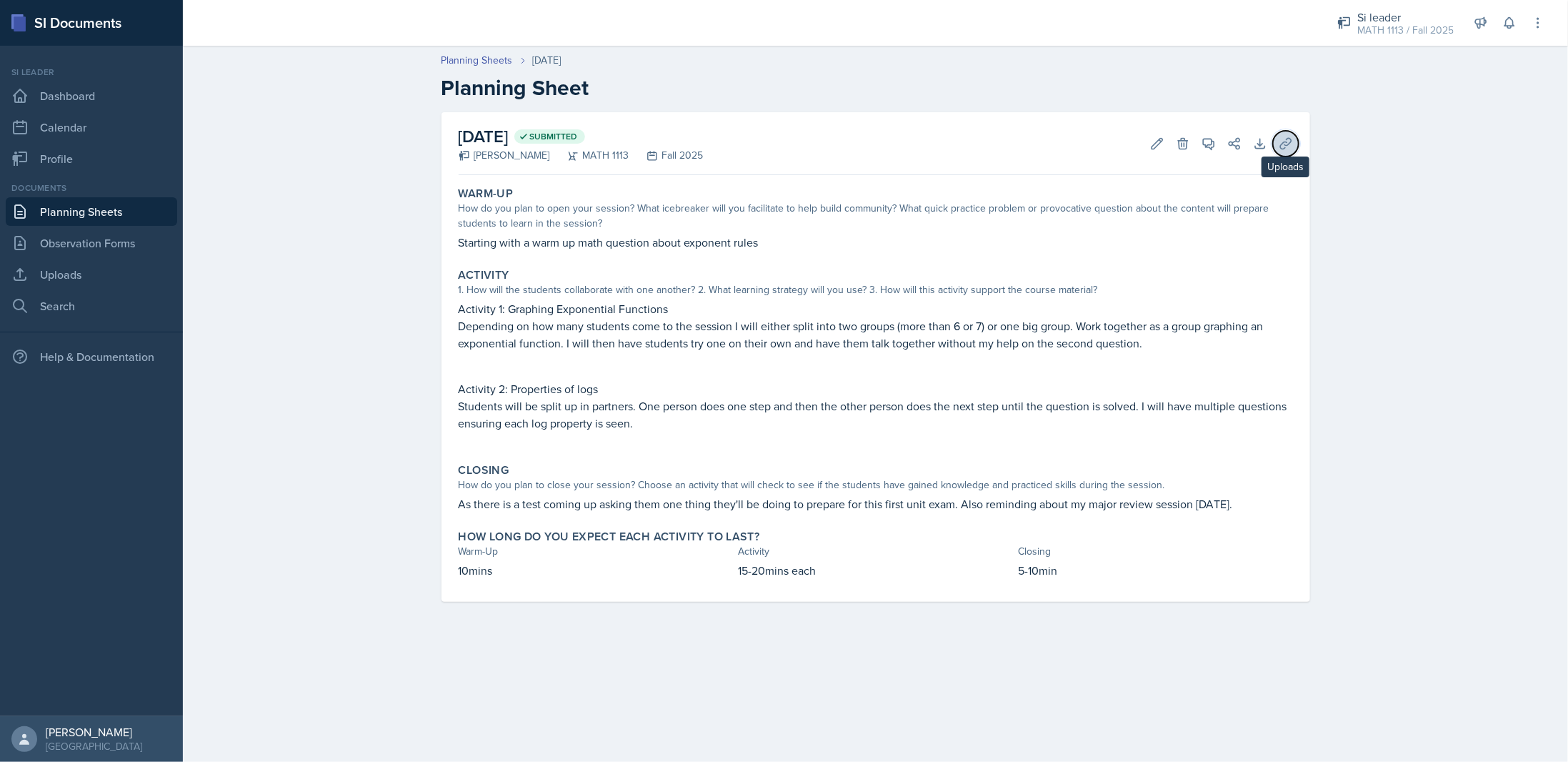
click at [1292, 146] on icon at bounding box center [1286, 143] width 15 height 15
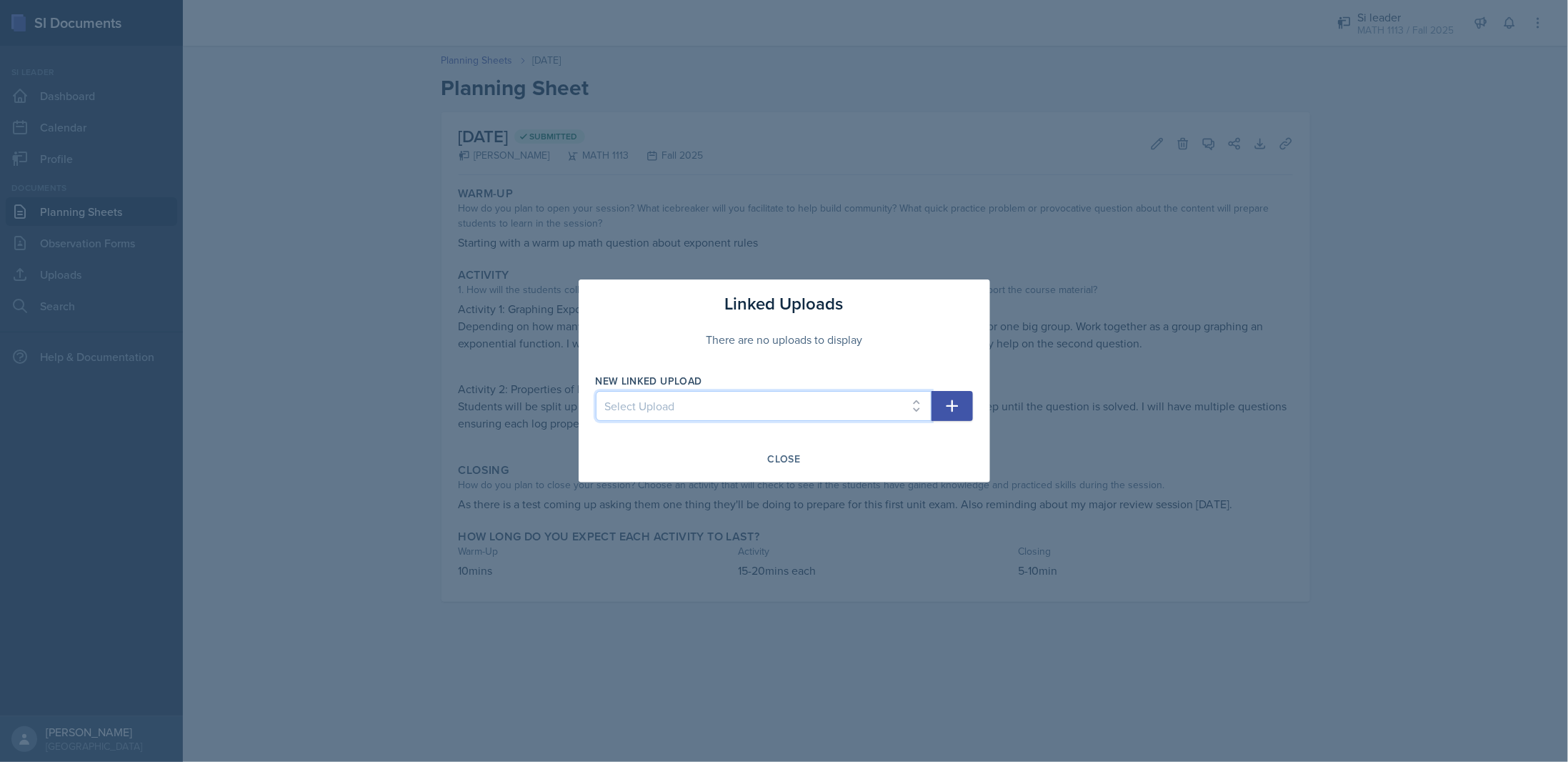
click at [655, 412] on select "Select Upload Training Powerpoint Math [DATE] Math [DATE] Math[DATE] Math [DATE…" at bounding box center [763, 405] width 336 height 30
select select "17e42a5e-3105-4981-867a-bb1da5dc7038"
click at [596, 392] on select "Select Upload Training Powerpoint Math [DATE] Math [DATE] Math[DATE] Math [DATE…" at bounding box center [763, 405] width 336 height 30
click at [960, 398] on icon "button" at bounding box center [952, 405] width 17 height 17
select select
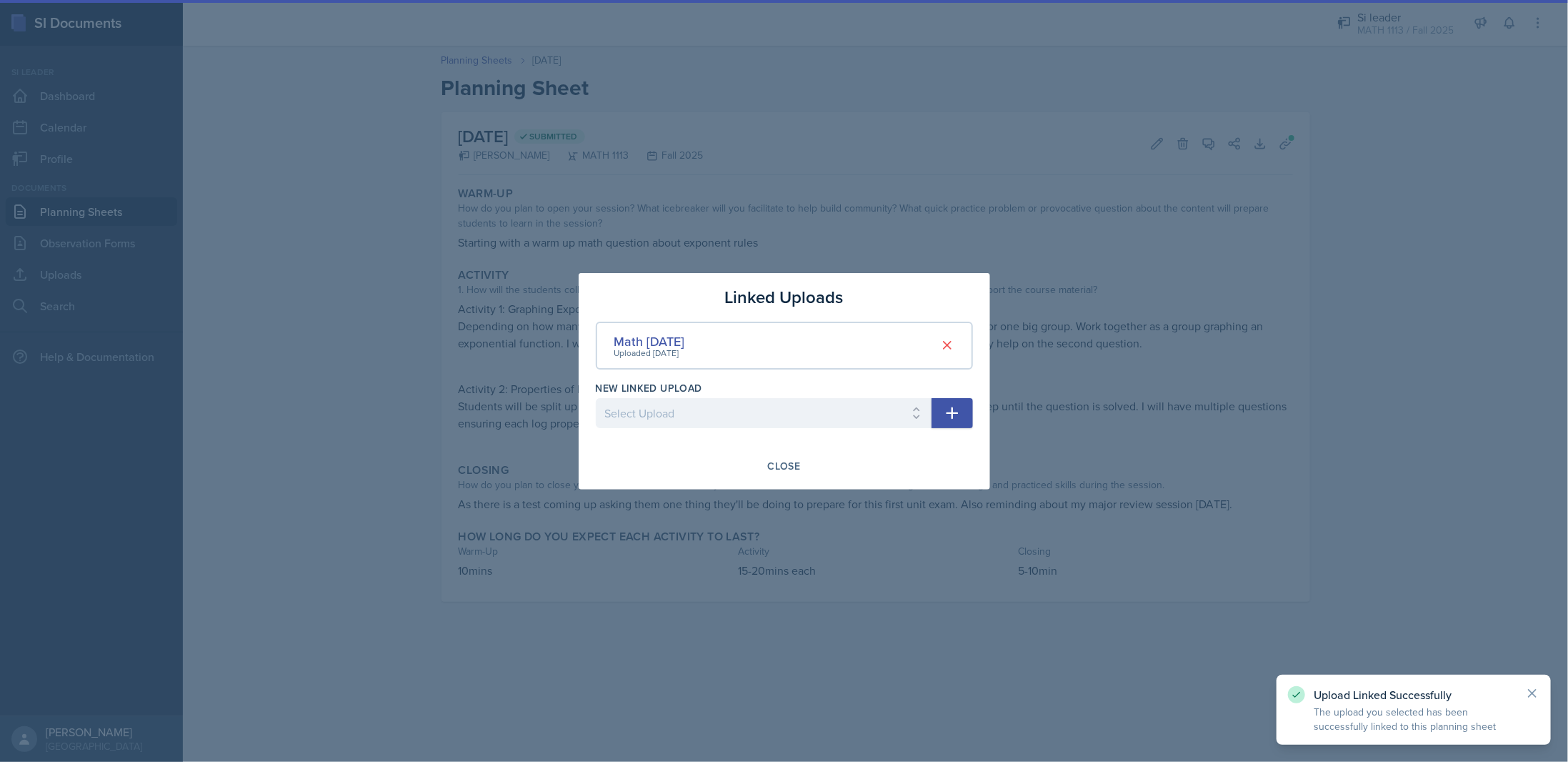
click at [363, 524] on div at bounding box center [784, 381] width 1568 height 762
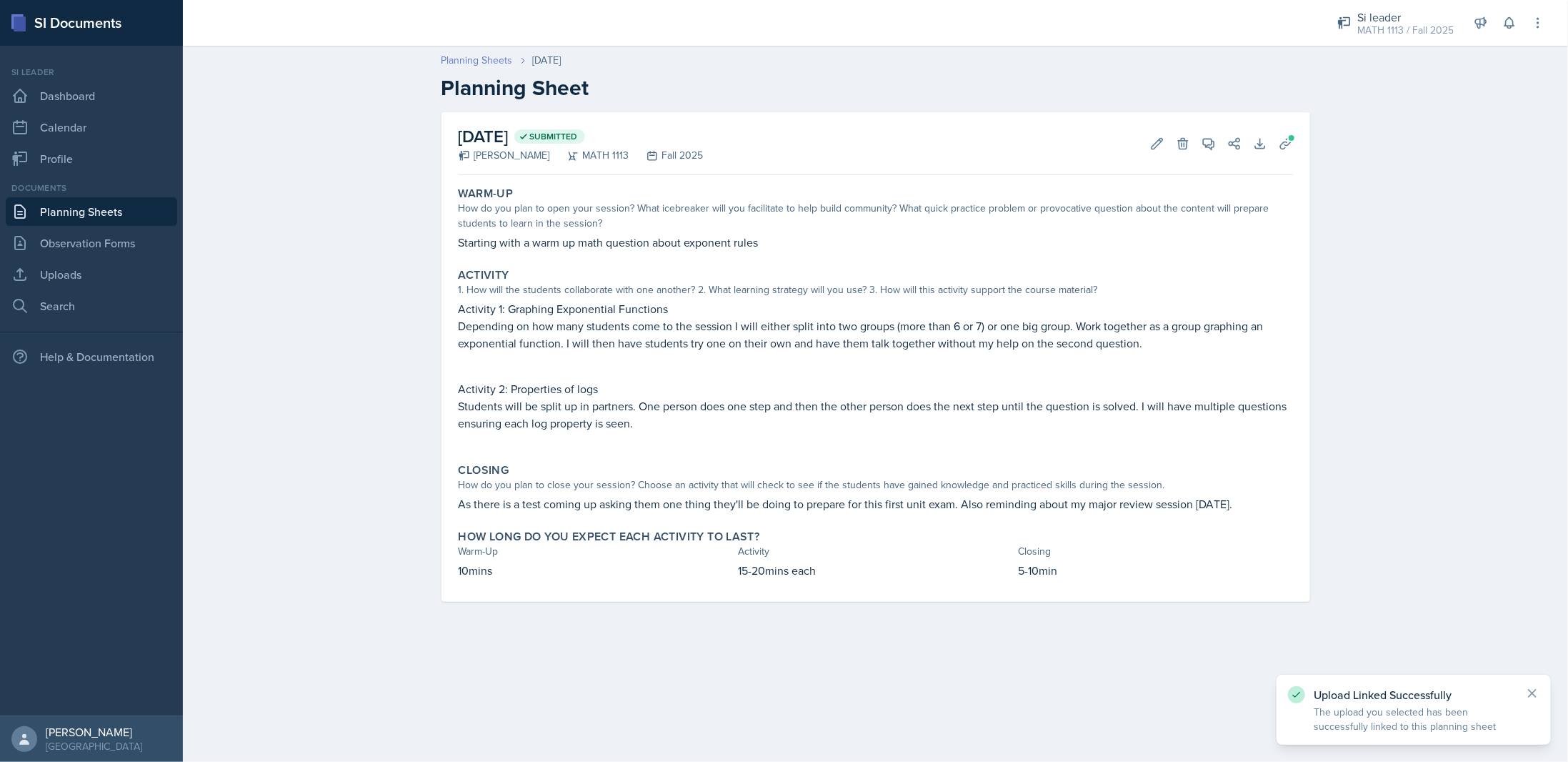
click at [499, 63] on link "Planning Sheets" at bounding box center [477, 60] width 71 height 15
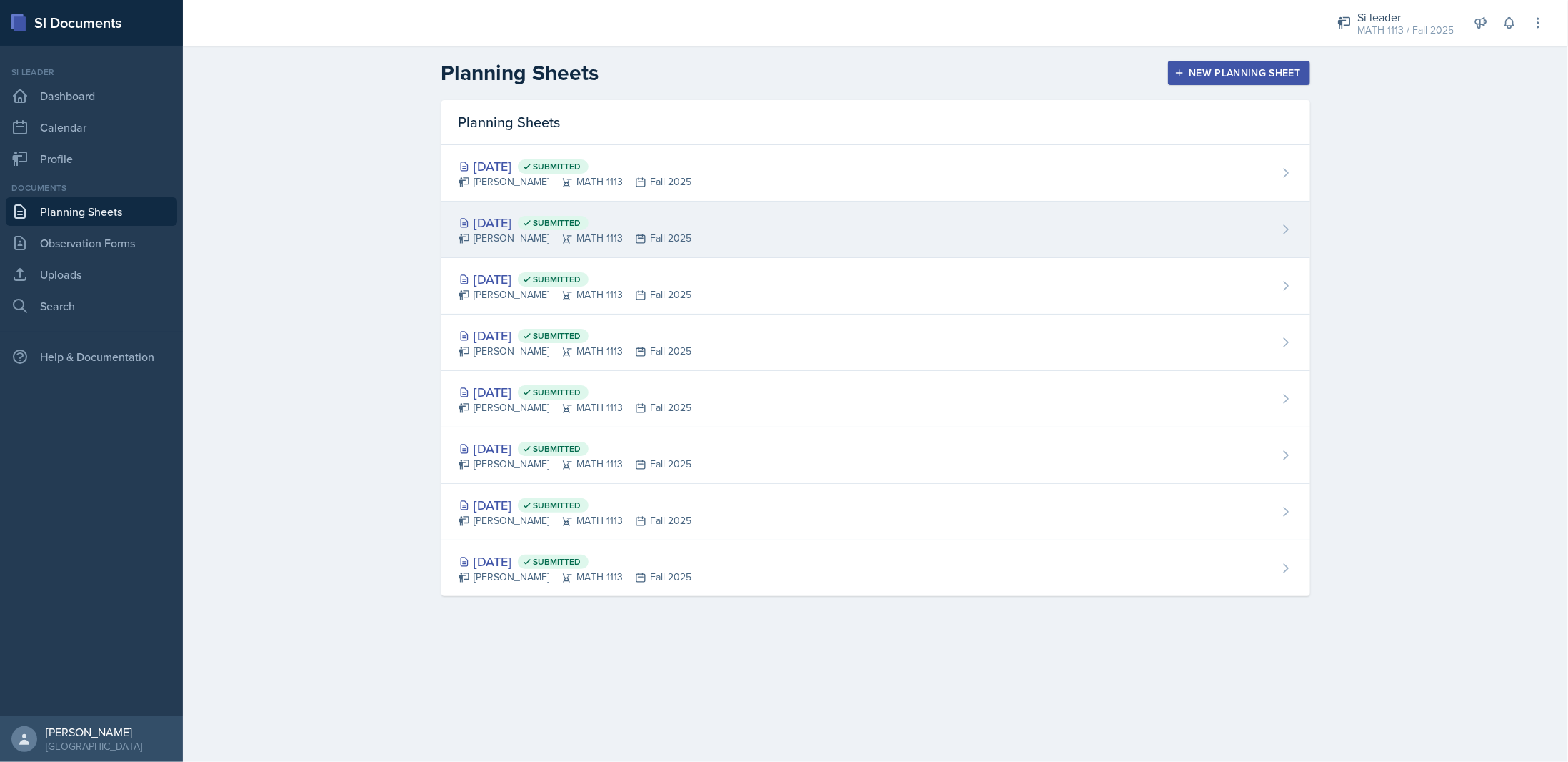
click at [710, 233] on div "[DATE] Submitted [PERSON_NAME] MATH 1113 Fall 2025" at bounding box center [876, 230] width 869 height 57
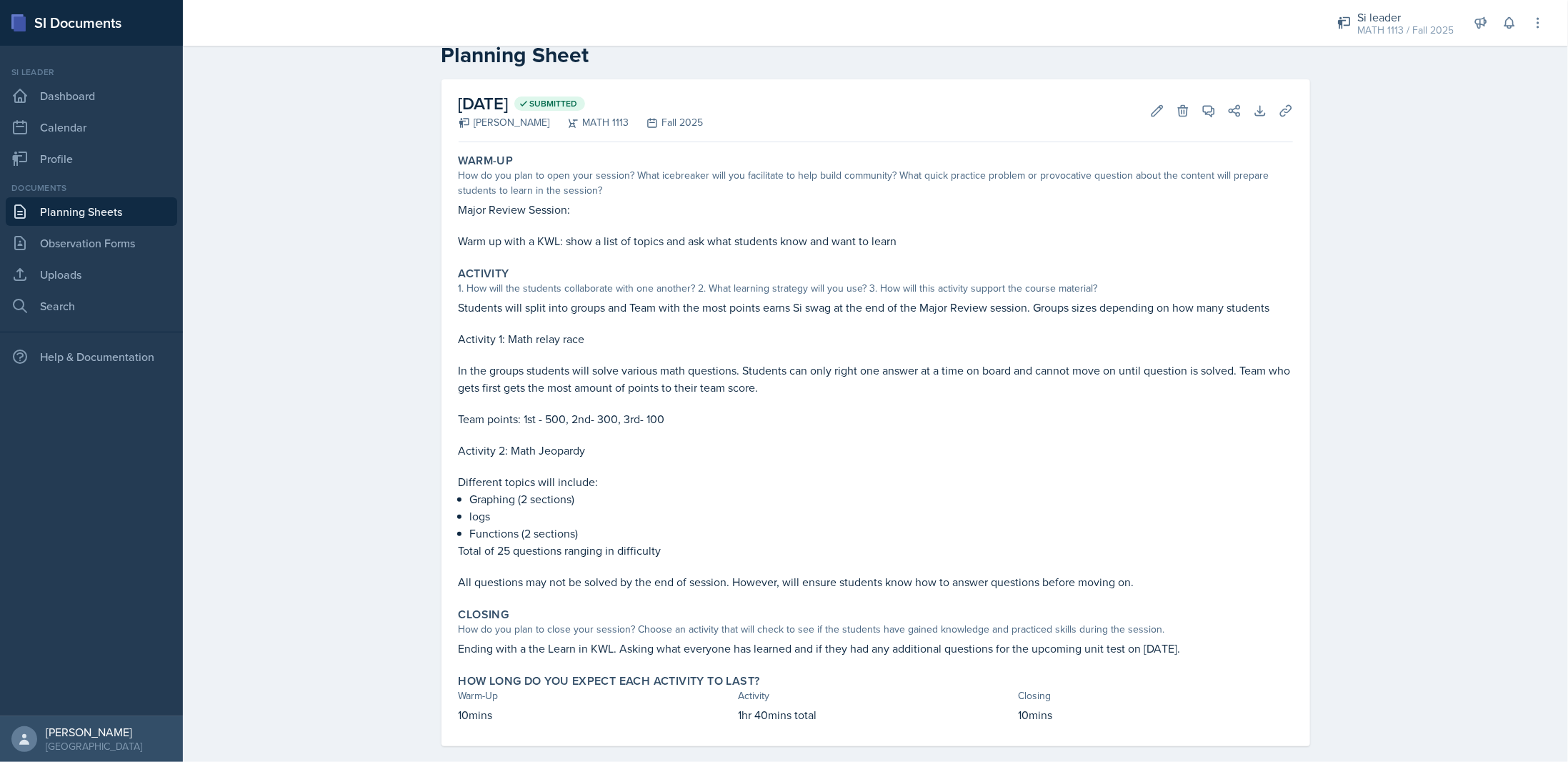
scroll to position [50, 0]
